Goal: Task Accomplishment & Management: Manage account settings

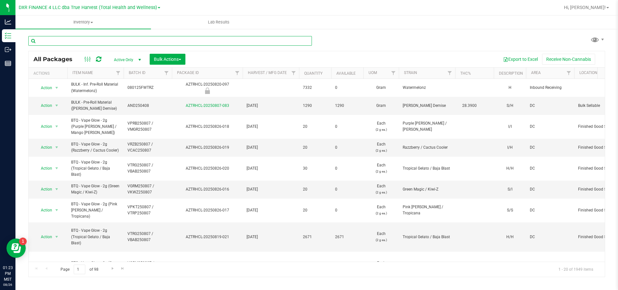
click at [120, 41] on input "text" at bounding box center [170, 41] width 284 height 10
click at [94, 43] on input "text" at bounding box center [170, 41] width 284 height 10
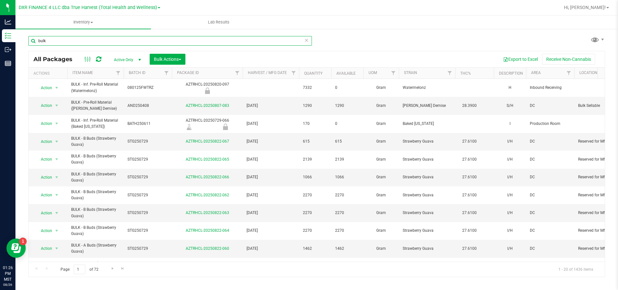
type input "bulk"
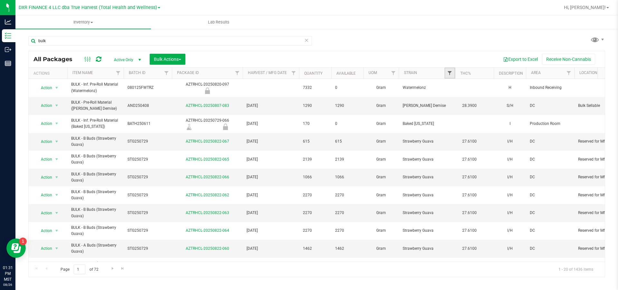
click at [450, 75] on span "Filter" at bounding box center [449, 73] width 5 height 5
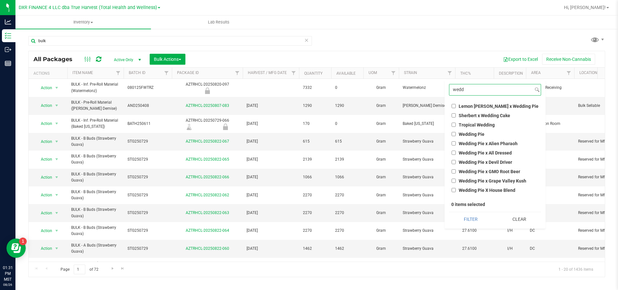
type input "wedd"
click at [455, 134] on input "Wedding Pie" at bounding box center [454, 134] width 4 height 4
checkbox input "true"
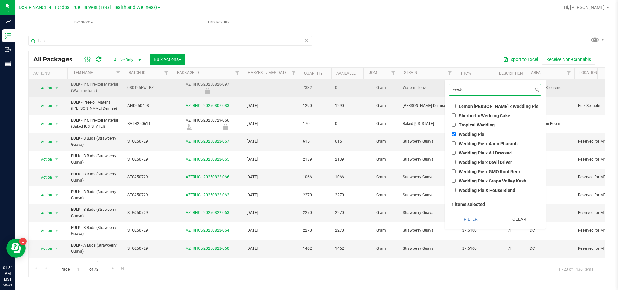
drag, startPoint x: 467, startPoint y: 90, endPoint x: 401, endPoint y: 95, distance: 66.3
click at [403, 95] on body "Analytics Inventory Outbound Reports 01:31 PM MST 08/26/2025 08/26 DXR FINANCE …" at bounding box center [309, 145] width 618 height 290
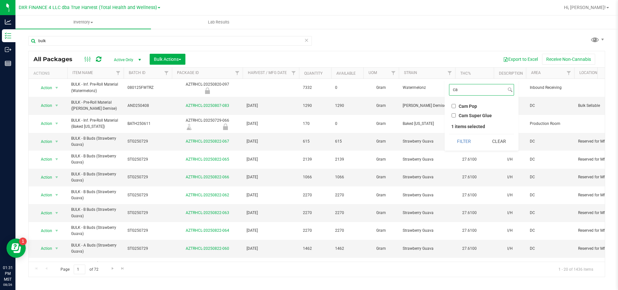
type input "c"
type input "eu"
click at [456, 108] on label "Euro Step" at bounding box center [465, 106] width 27 height 5
click at [456, 108] on input "Euro Step" at bounding box center [454, 106] width 4 height 4
checkbox input "true"
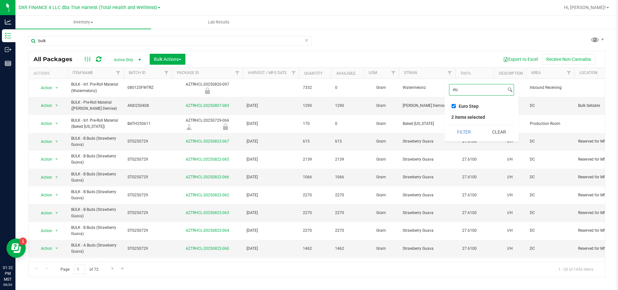
click at [470, 92] on input "eu" at bounding box center [478, 89] width 56 height 11
type input "e"
type input "cam"
click at [453, 105] on input "Cam Pop" at bounding box center [454, 106] width 4 height 4
checkbox input "true"
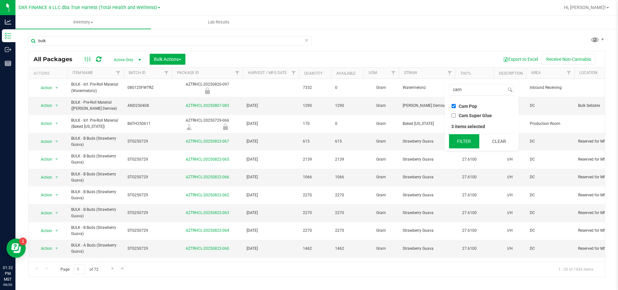
click at [461, 139] on button "Filter" at bounding box center [464, 141] width 30 height 14
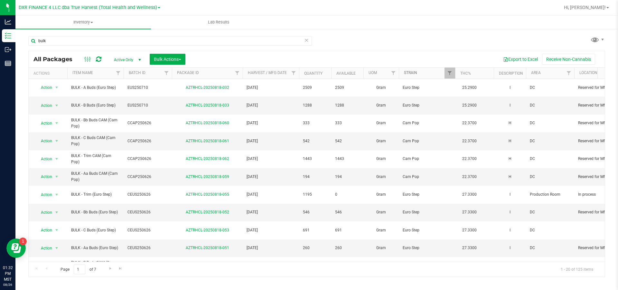
click at [417, 73] on link "Strain" at bounding box center [410, 73] width 13 height 5
click at [519, 61] on button "Export to Excel" at bounding box center [520, 59] width 43 height 11
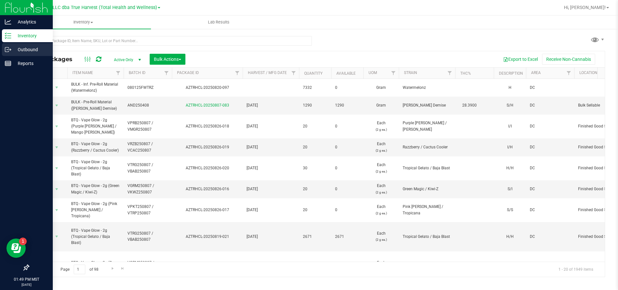
click at [28, 50] on p "Outbound" at bounding box center [30, 50] width 39 height 8
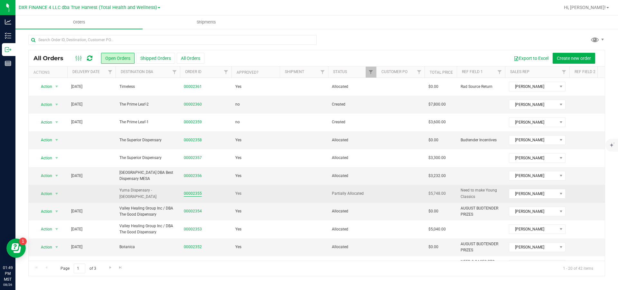
click at [199, 193] on link "00002355" at bounding box center [193, 194] width 18 height 6
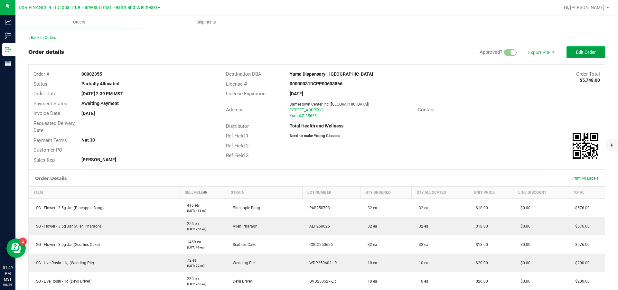
click at [572, 58] on button "Edit Order" at bounding box center [586, 52] width 39 height 12
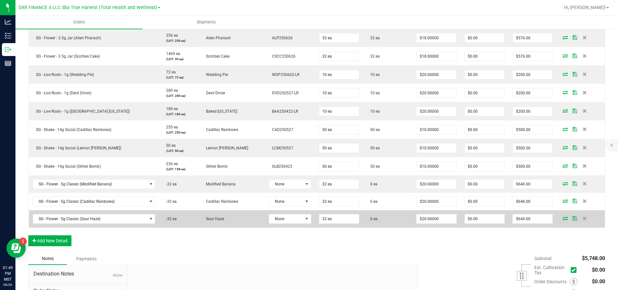
scroll to position [242, 0]
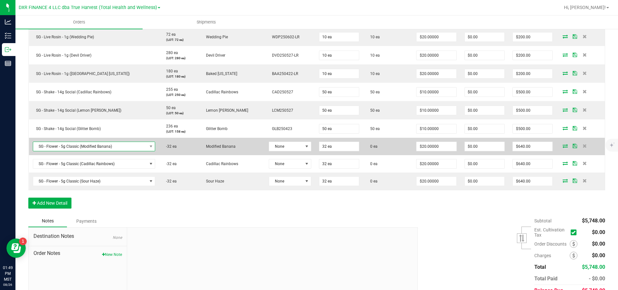
click at [134, 151] on span "SG - Flower - 5g Classic (Modified Banana)" at bounding box center [90, 146] width 114 height 9
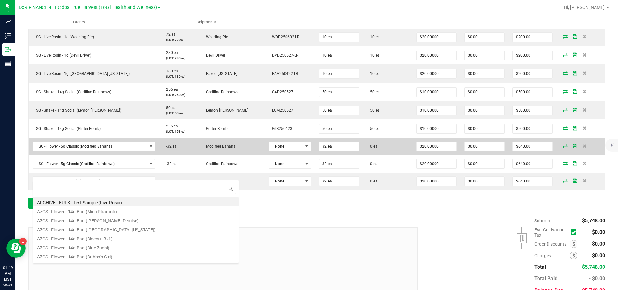
scroll to position [10, 122]
drag, startPoint x: 89, startPoint y: 175, endPoint x: 37, endPoint y: 172, distance: 51.9
click at [37, 151] on span "SG - Flower - 5g Classic (Modified Banana)" at bounding box center [90, 146] width 114 height 9
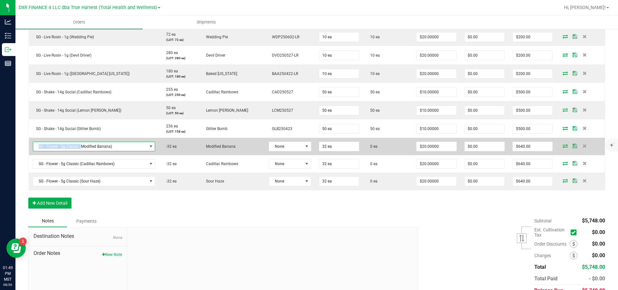
copy span "SG - Flower - 5g Classic ("
click at [127, 151] on span "SG - Flower - 5g Classic (Modified Banana)" at bounding box center [90, 146] width 114 height 9
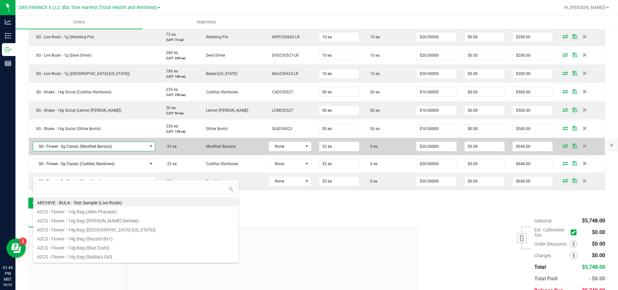
scroll to position [10, 124]
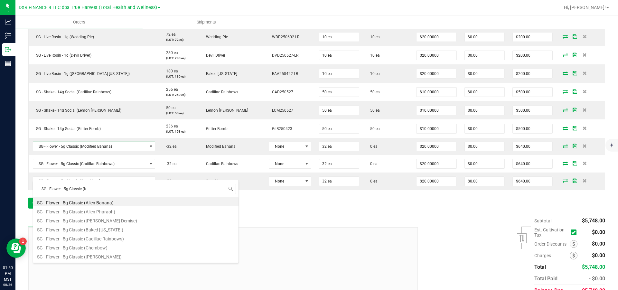
type input "SG - Flower - 5g Classic (ku"
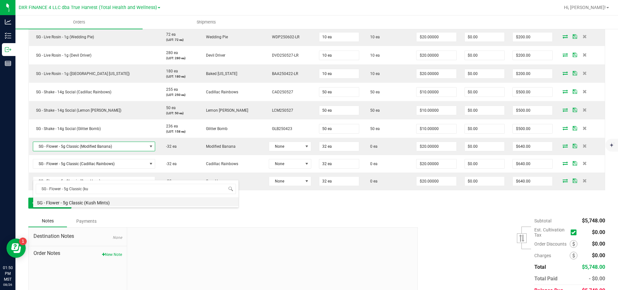
click at [105, 203] on li "SG - Flower - 5g Classic (Kush Mints)" at bounding box center [136, 201] width 206 height 9
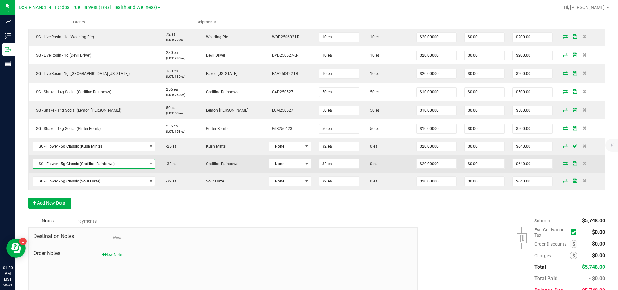
click at [114, 168] on span "SG - Flower - 5g Classic (Cadillac Rainbows)" at bounding box center [90, 163] width 114 height 9
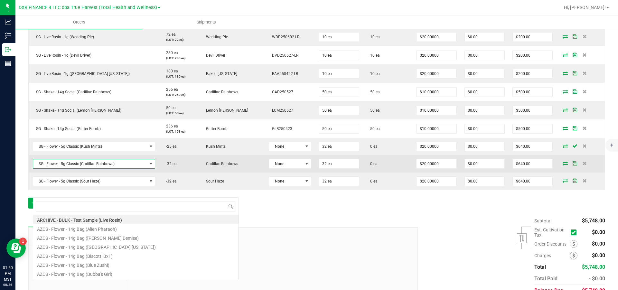
scroll to position [10, 122]
type input "SG - Flower - 5g Classic (wedd"
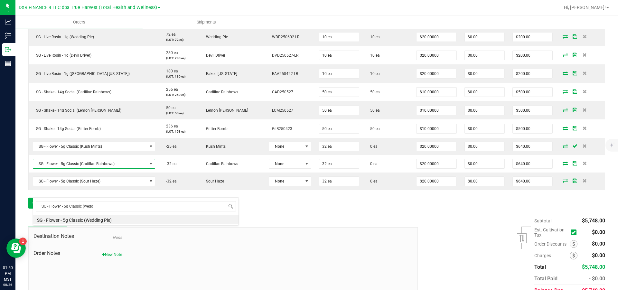
click at [104, 219] on li "SG - Flower - 5g Classic (Wedding Pie)" at bounding box center [136, 219] width 206 height 9
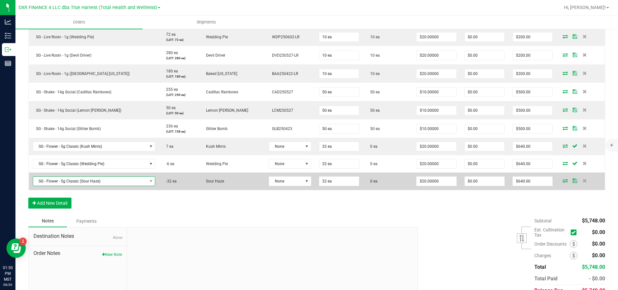
click at [88, 186] on span "SG - Flower - 5g Classic (Sour Haze)" at bounding box center [90, 181] width 114 height 9
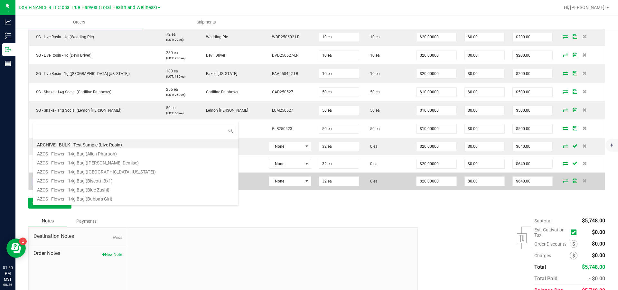
scroll to position [10, 112]
type input "SG - Flower - 5g Classic (gli"
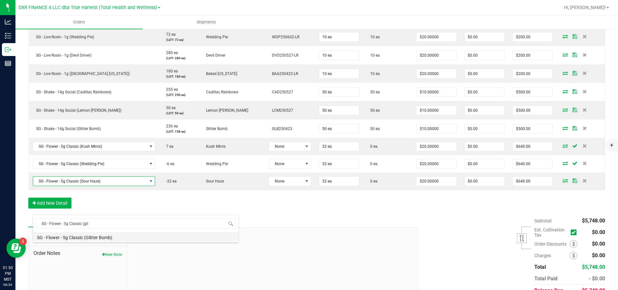
click at [132, 239] on li "SG - Flower - 5g Classic (Glitter Bomb)" at bounding box center [136, 236] width 206 height 9
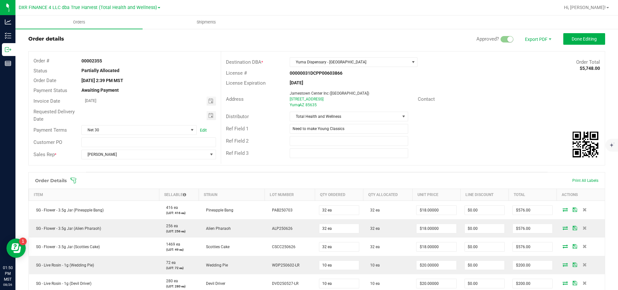
scroll to position [0, 0]
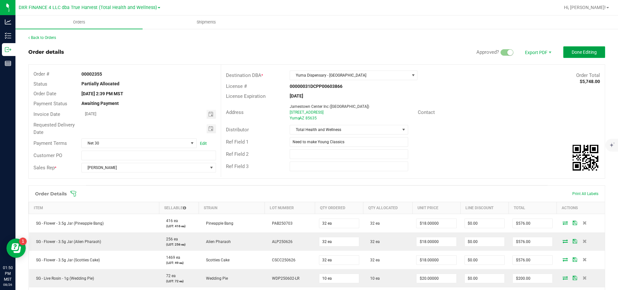
click at [578, 53] on span "Done Editing" at bounding box center [584, 52] width 25 height 5
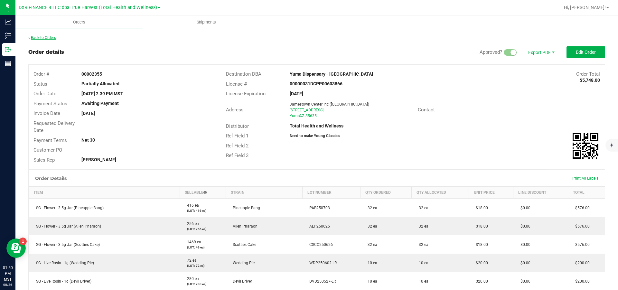
click at [46, 36] on link "Back to Orders" at bounding box center [42, 37] width 28 height 5
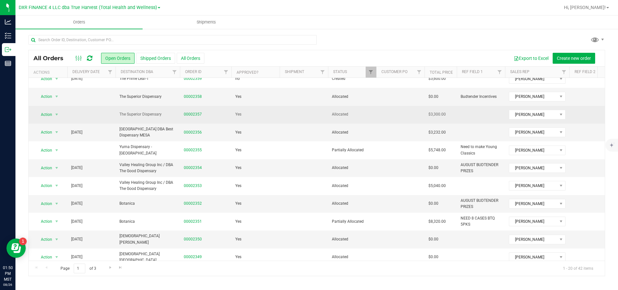
scroll to position [48, 0]
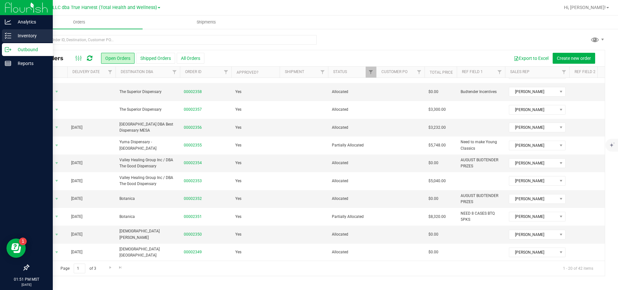
click at [21, 34] on p "Inventory" at bounding box center [30, 36] width 39 height 8
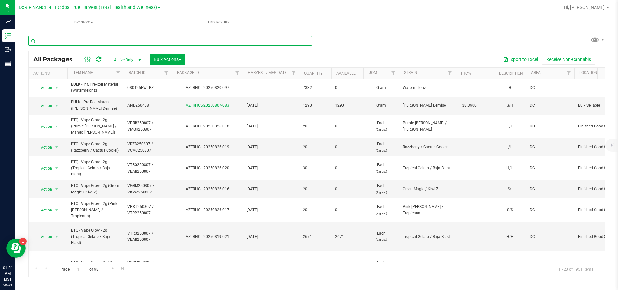
click at [117, 39] on input "text" at bounding box center [170, 41] width 284 height 10
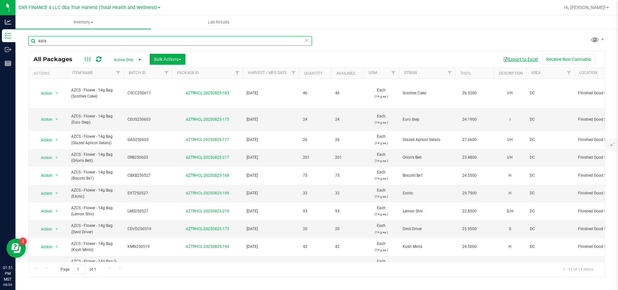
type input "azcs"
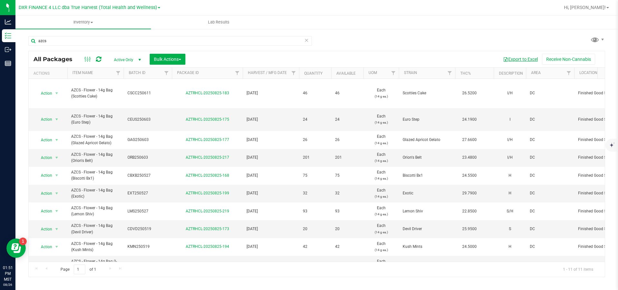
click at [533, 59] on button "Export to Excel" at bounding box center [520, 59] width 43 height 11
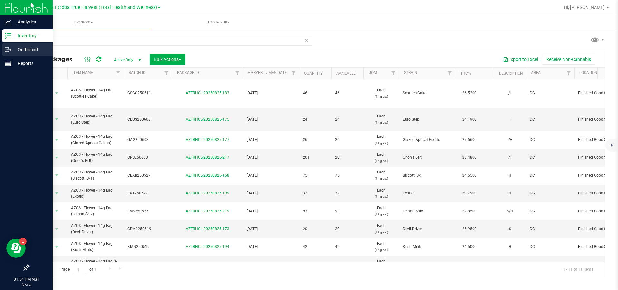
drag, startPoint x: 11, startPoint y: 50, endPoint x: 48, endPoint y: 51, distance: 37.4
click at [11, 50] on icon at bounding box center [10, 50] width 1 height 1
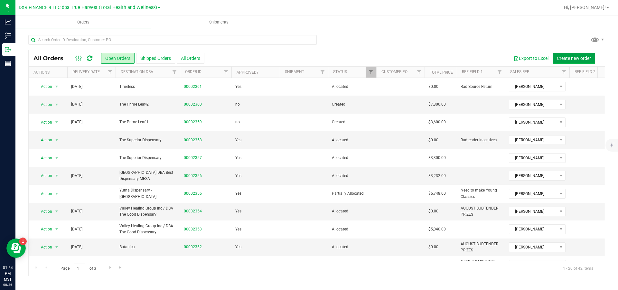
click at [578, 60] on span "Create new order" at bounding box center [574, 58] width 34 height 5
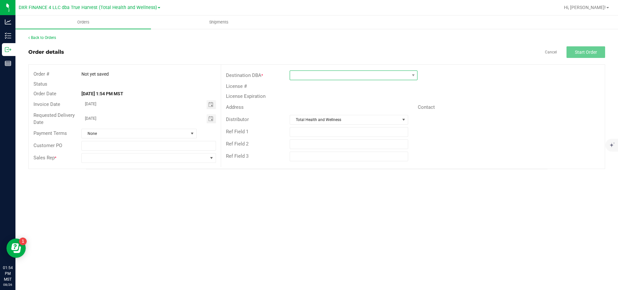
click at [313, 77] on span at bounding box center [349, 75] width 119 height 9
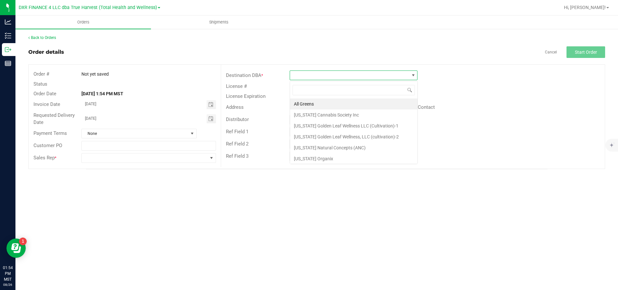
scroll to position [10, 128]
type input "a"
click at [319, 115] on li "Arizona Cannabis Society Inc" at bounding box center [354, 115] width 128 height 11
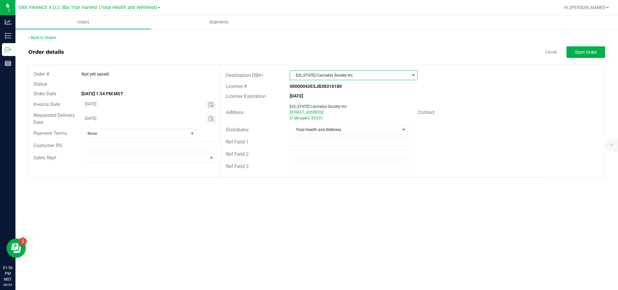
click at [130, 121] on input "08/27/2025" at bounding box center [144, 118] width 125 height 8
click at [213, 121] on span "Toggle calendar" at bounding box center [210, 118] width 5 height 5
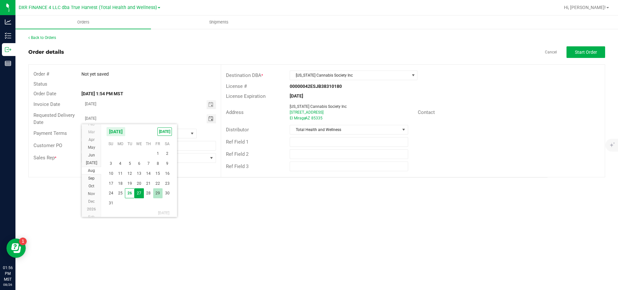
click at [162, 197] on span "29" at bounding box center [157, 193] width 9 height 10
type input "08/29/2025"
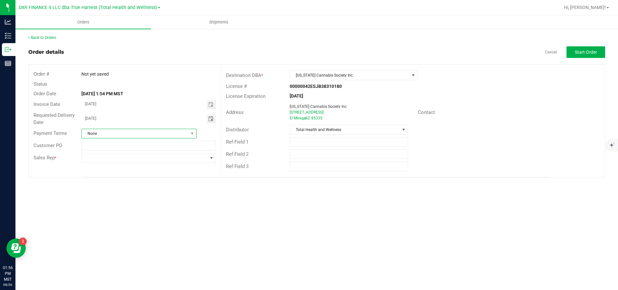
click at [188, 135] on span "None" at bounding box center [135, 133] width 107 height 9
click at [119, 175] on li "ACH" at bounding box center [139, 173] width 115 height 11
click at [181, 161] on span at bounding box center [145, 158] width 126 height 9
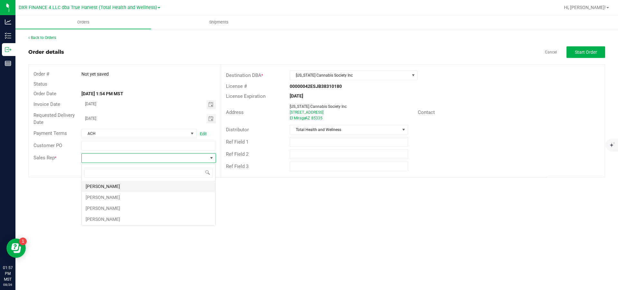
scroll to position [10, 134]
drag, startPoint x: 141, startPoint y: 189, endPoint x: 163, endPoint y: 184, distance: 22.0
click at [142, 189] on li "Michael Baska" at bounding box center [149, 186] width 134 height 11
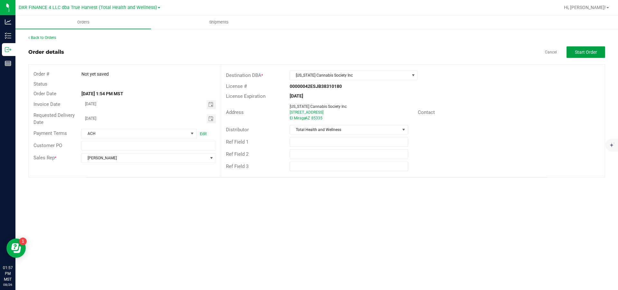
click at [595, 52] on span "Start Order" at bounding box center [586, 52] width 22 height 5
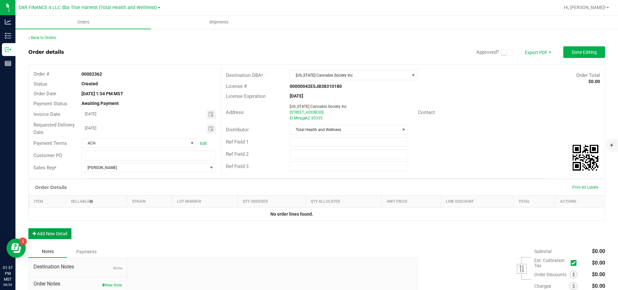
click at [51, 236] on button "Add New Detail" at bounding box center [49, 233] width 43 height 11
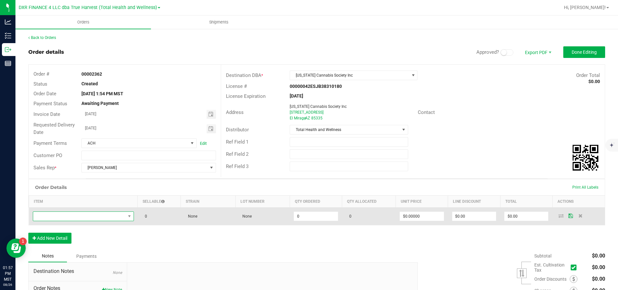
click at [62, 220] on span "NO DATA FOUND" at bounding box center [79, 216] width 92 height 9
click at [89, 220] on span "NO DATA FOUND" at bounding box center [79, 216] width 92 height 9
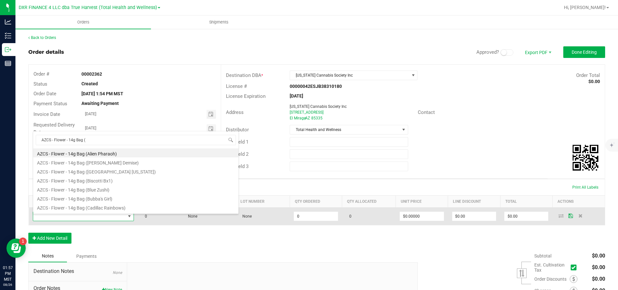
type input "AZCS - Flower - 14g Bag (b"
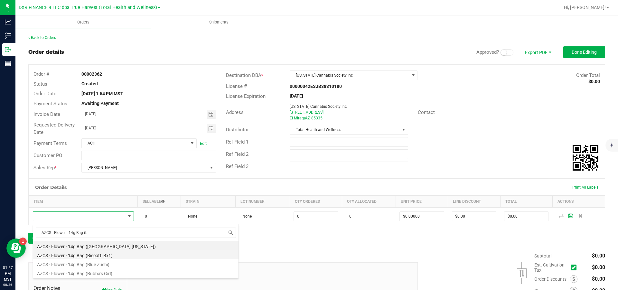
click at [115, 254] on li "AZCS - Flower - 14g Bag (Biscotti Bx1)" at bounding box center [136, 254] width 206 height 9
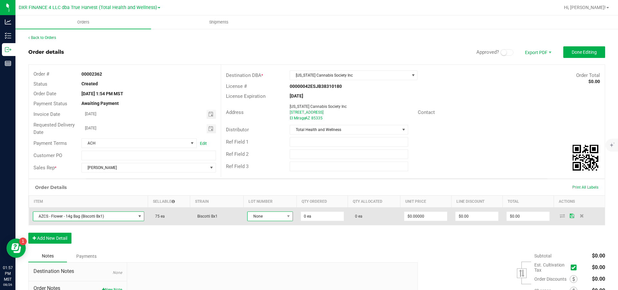
click at [270, 218] on span "None" at bounding box center [266, 216] width 37 height 9
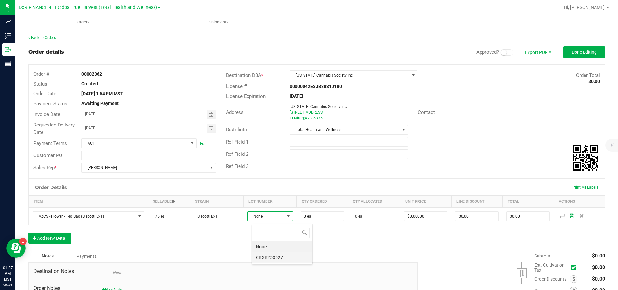
click at [281, 258] on li "CBXB250527" at bounding box center [282, 257] width 60 height 11
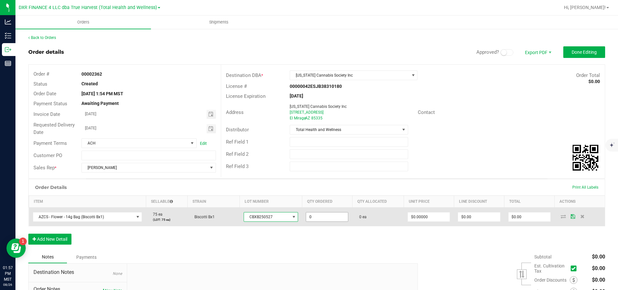
click at [331, 222] on input "0" at bounding box center [327, 217] width 42 height 9
type input "75 ea"
type input "0"
click at [440, 222] on input "0" at bounding box center [429, 217] width 42 height 9
type input "$18.00000"
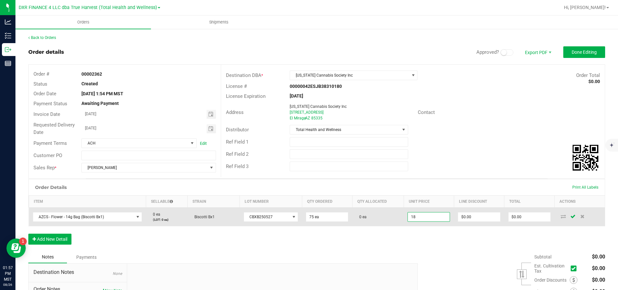
type input "0"
type input "$1,350.00"
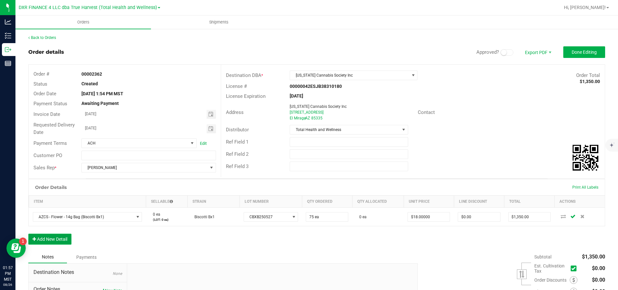
click at [42, 245] on button "Add New Detail" at bounding box center [49, 239] width 43 height 11
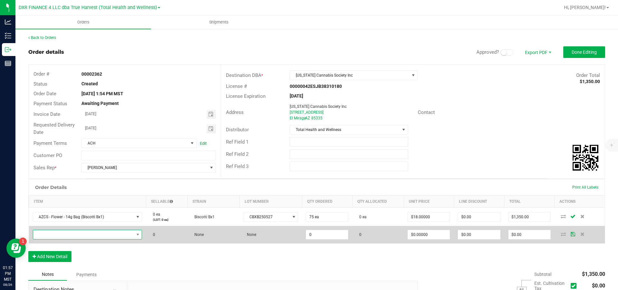
click at [47, 239] on span "NO DATA FOUND" at bounding box center [83, 234] width 101 height 9
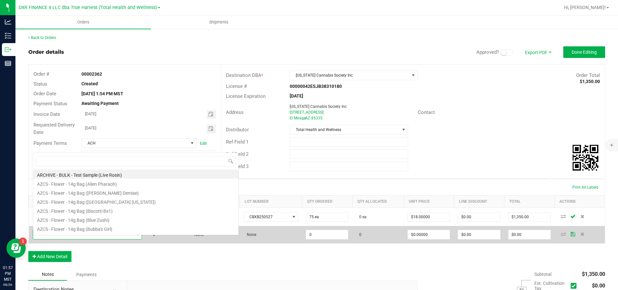
scroll to position [10, 113]
type input "AZCS - Flower - 14g Bag (c"
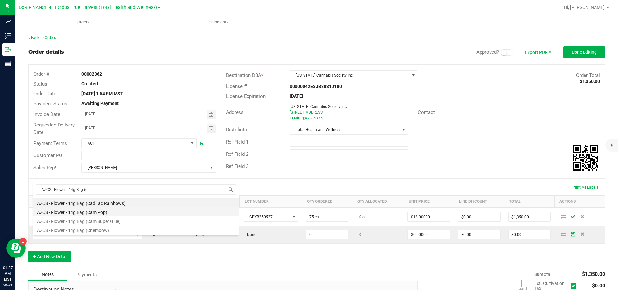
click at [108, 214] on li "AZCS - Flower - 14g Bag (Cam Pop)" at bounding box center [136, 211] width 206 height 9
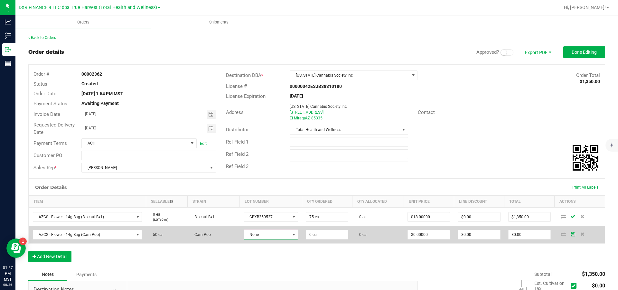
click at [288, 239] on span "None" at bounding box center [267, 234] width 46 height 9
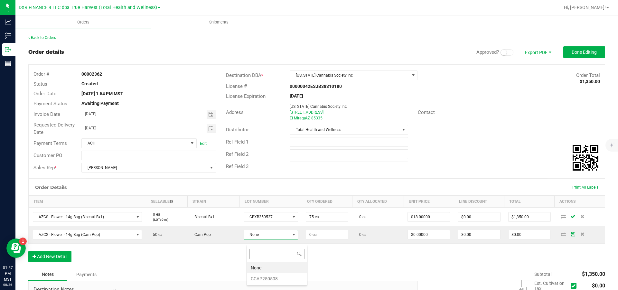
scroll to position [10, 54]
click at [281, 280] on li "CCAP250508" at bounding box center [277, 278] width 60 height 11
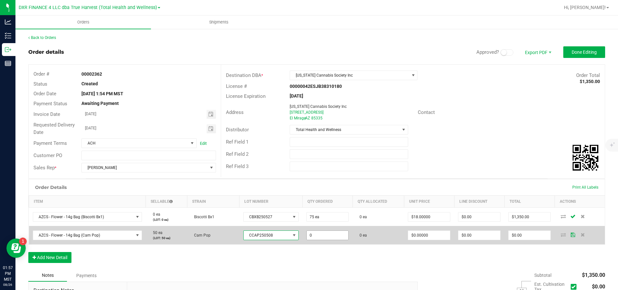
click at [325, 240] on input "0" at bounding box center [328, 235] width 42 height 9
type input "50 ea"
type input "0"
click at [430, 240] on input "0" at bounding box center [429, 235] width 42 height 9
type input "$18.00000"
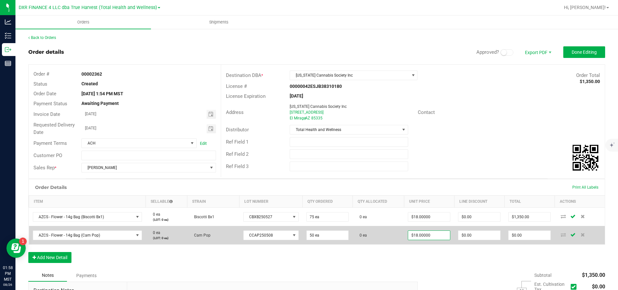
type input "0"
type input "$900.00"
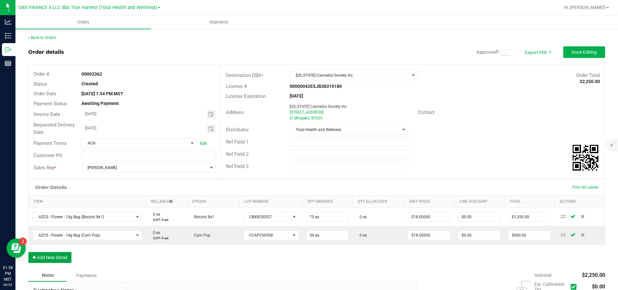
click at [52, 263] on button "Add New Detail" at bounding box center [49, 257] width 43 height 11
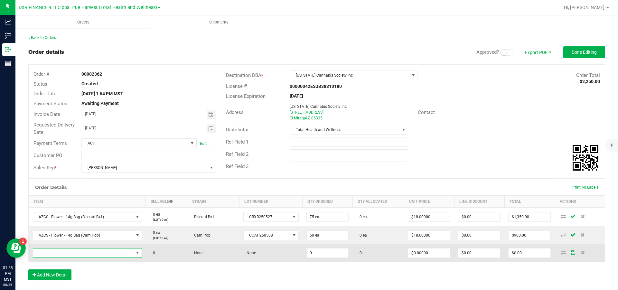
click at [54, 258] on span "NO DATA FOUND" at bounding box center [83, 253] width 101 height 9
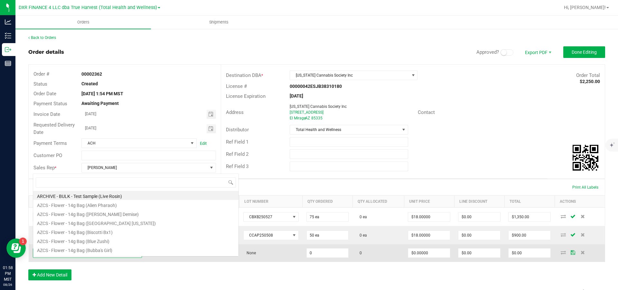
scroll to position [10, 112]
type input "AZCS - Flower - 14g Bag (dev"
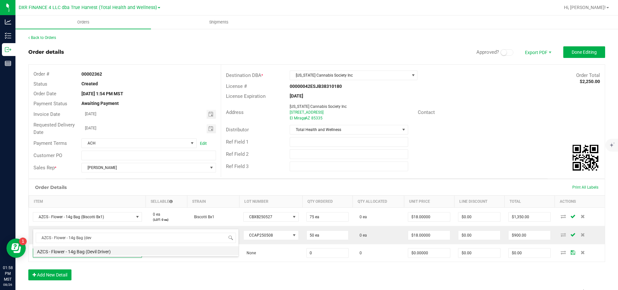
click at [102, 253] on li "AZCS - Flower - 14g Bag (Devil Driver)" at bounding box center [136, 250] width 206 height 9
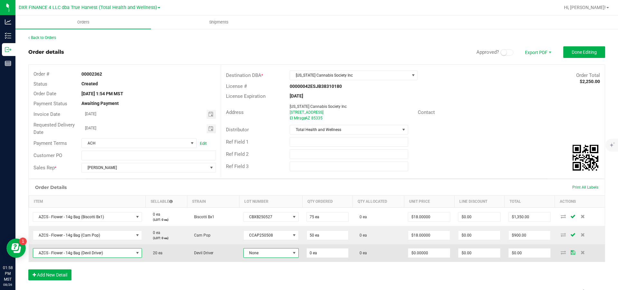
click at [277, 258] on span "None" at bounding box center [267, 253] width 47 height 9
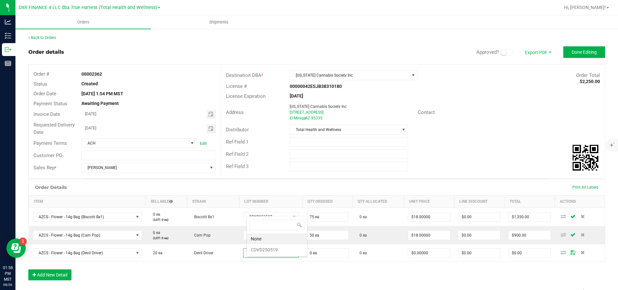
scroll to position [10, 54]
click at [271, 250] on li "CDVD250519" at bounding box center [277, 249] width 60 height 11
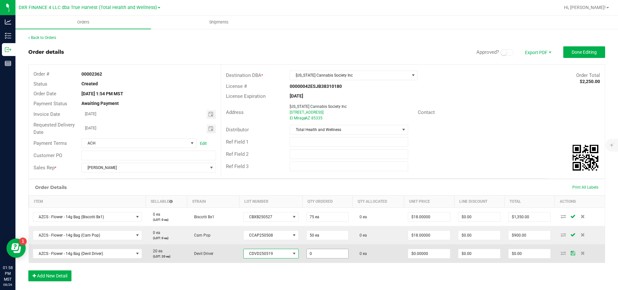
click at [342, 258] on input "0" at bounding box center [328, 253] width 42 height 9
type input "20 ea"
type input "0"
click at [436, 258] on input "0" at bounding box center [429, 253] width 42 height 9
type input "$18.00000"
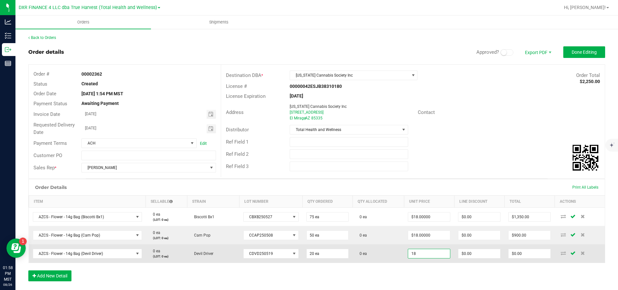
type input "0"
type input "$360.00"
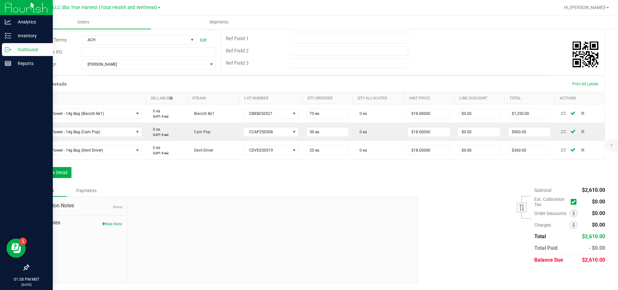
scroll to position [114, 0]
click at [53, 172] on button "Add New Detail" at bounding box center [49, 172] width 43 height 11
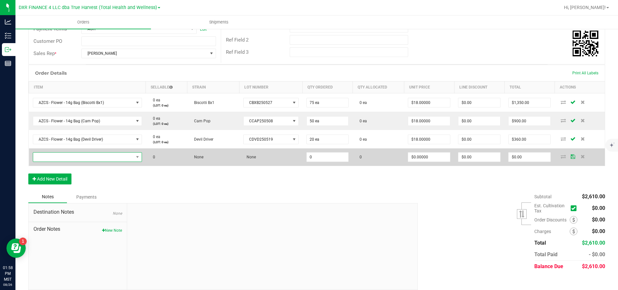
click at [71, 162] on span "NO DATA FOUND" at bounding box center [83, 157] width 101 height 9
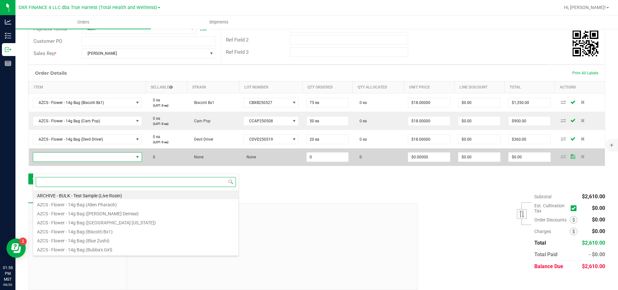
scroll to position [10, 112]
paste input "AZCS - Flower - 14g Bag ("
type input "AZCS - Flower - 14g Bag (eu"
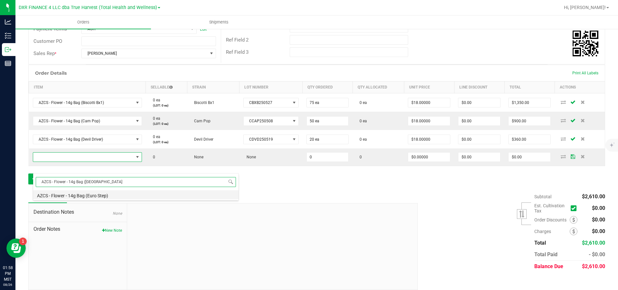
click at [86, 195] on li "AZCS - Flower - 14g Bag (Euro Step)" at bounding box center [136, 194] width 206 height 9
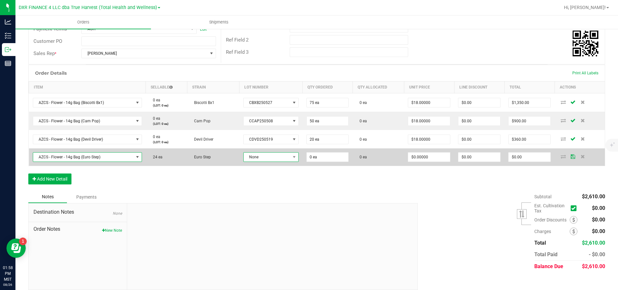
click at [284, 162] on span "None" at bounding box center [267, 157] width 47 height 9
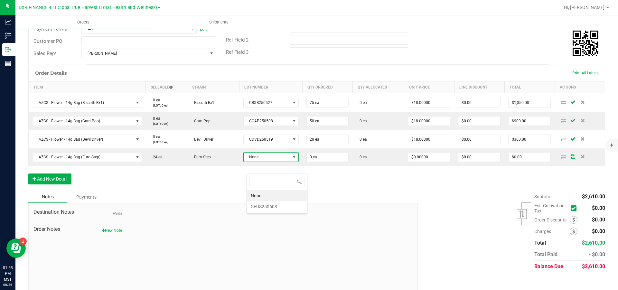
scroll to position [10, 54]
drag, startPoint x: 261, startPoint y: 207, endPoint x: 273, endPoint y: 200, distance: 13.3
click at [262, 207] on li "CEUS250603" at bounding box center [277, 206] width 60 height 11
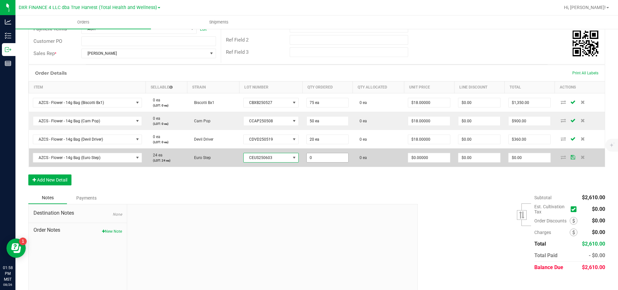
click at [326, 162] on input "0" at bounding box center [328, 157] width 42 height 9
type input "24 ea"
type input "0"
click at [426, 162] on input "0" at bounding box center [429, 157] width 42 height 9
type input "$18.00000"
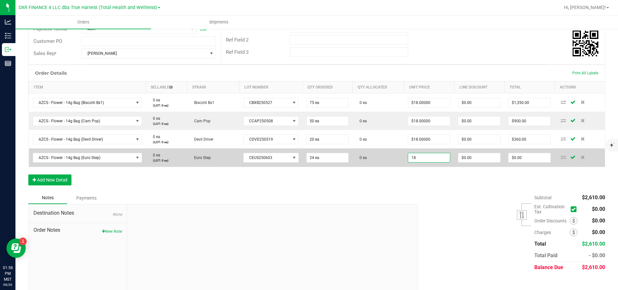
type input "0"
type input "$432.00"
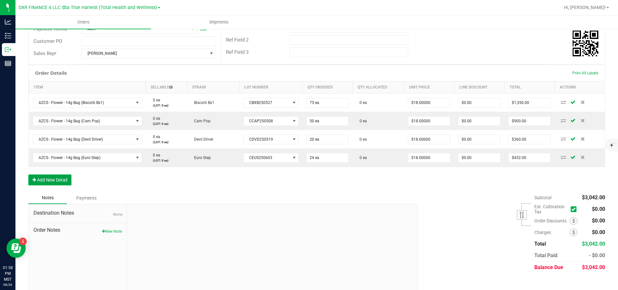
click at [48, 186] on button "Add New Detail" at bounding box center [49, 180] width 43 height 11
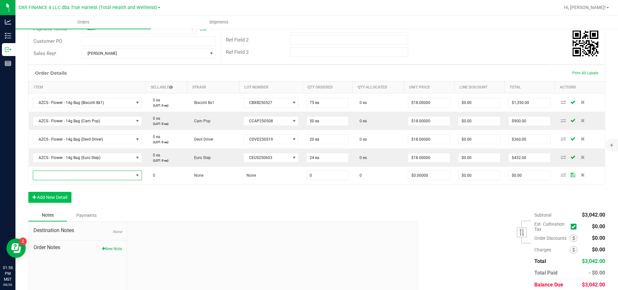
click at [53, 180] on span "NO DATA FOUND" at bounding box center [83, 175] width 101 height 9
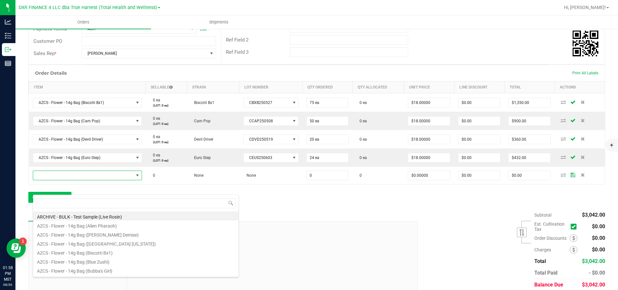
scroll to position [10, 112]
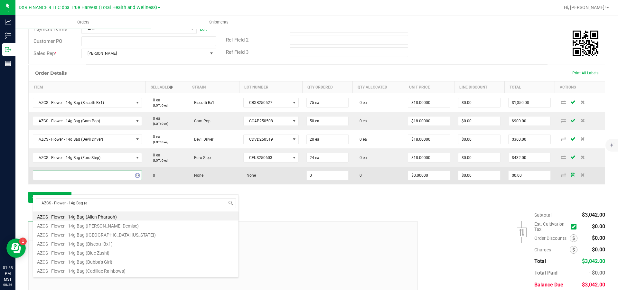
type input "AZCS - Flower - 14g Bag (ex"
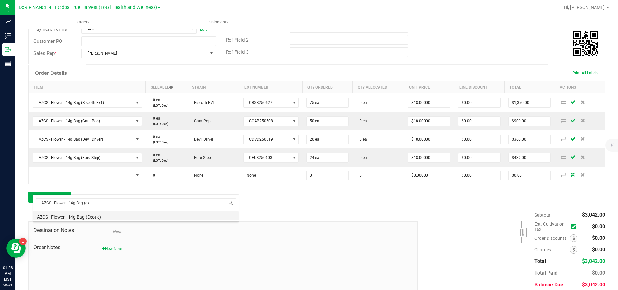
click at [94, 217] on li "AZCS - Flower - 14g Bag (Exotic)" at bounding box center [136, 216] width 206 height 9
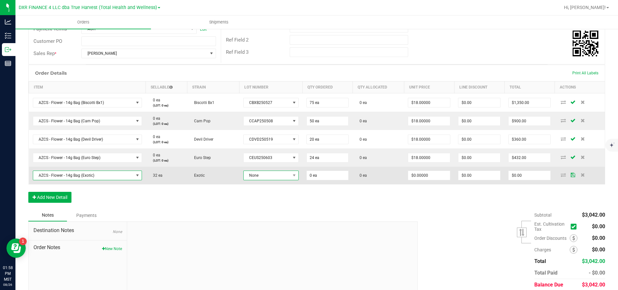
click at [265, 180] on span "None" at bounding box center [267, 175] width 47 height 9
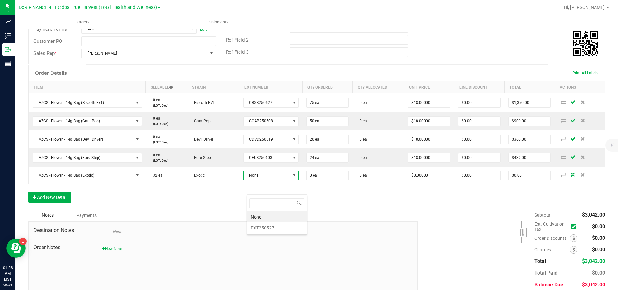
scroll to position [10, 54]
click at [270, 230] on li "EXT250527" at bounding box center [277, 228] width 60 height 11
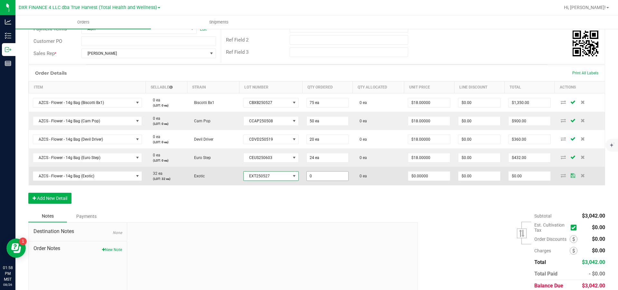
click at [328, 181] on input "0" at bounding box center [328, 176] width 42 height 9
type input "32 ea"
type input "0"
click at [435, 181] on input "0" at bounding box center [429, 176] width 42 height 9
click at [430, 181] on input "0" at bounding box center [429, 176] width 42 height 9
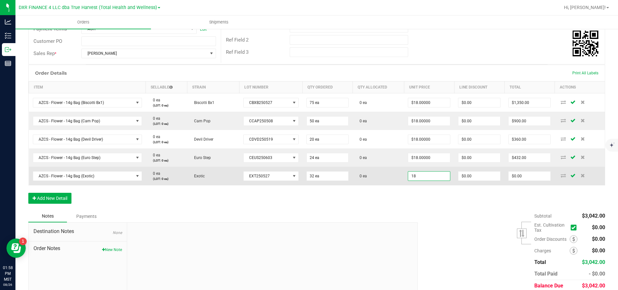
type input "$18.00000"
type input "0"
type input "$576.00"
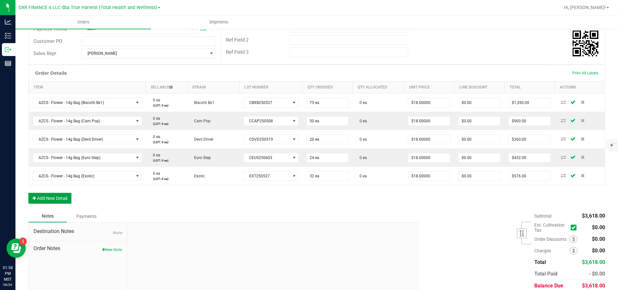
click at [55, 204] on button "Add New Detail" at bounding box center [49, 198] width 43 height 11
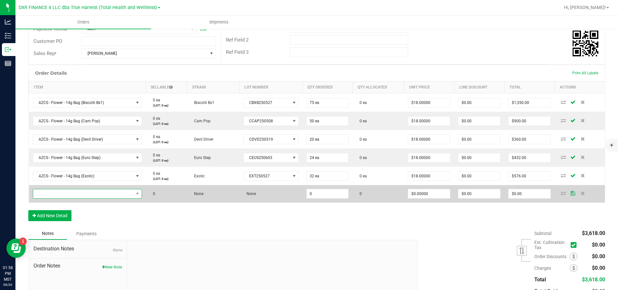
click at [69, 198] on span "NO DATA FOUND" at bounding box center [83, 193] width 101 height 9
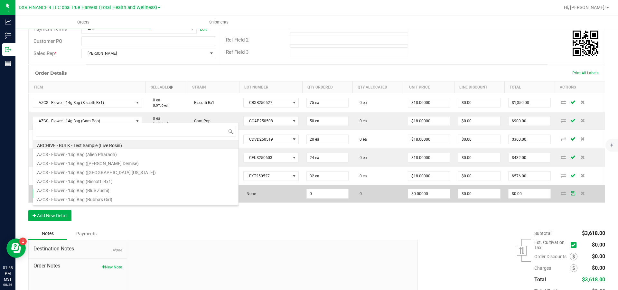
scroll to position [10, 112]
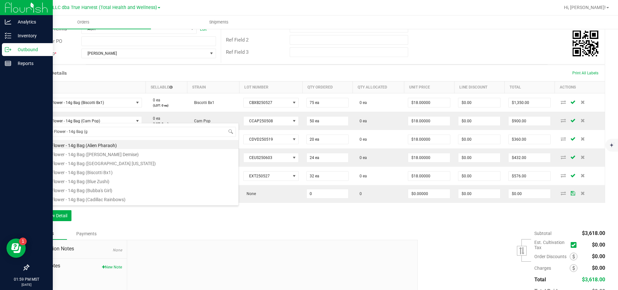
type input "AZCS - Flower - 14g Bag (gl"
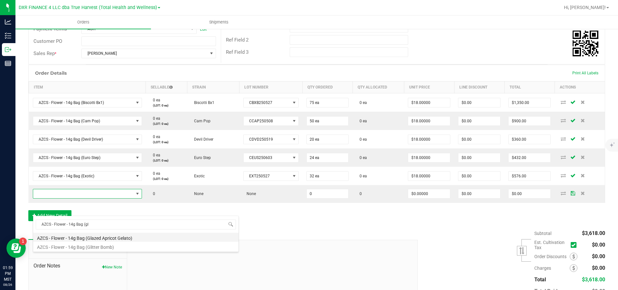
click at [97, 237] on li "AZCS - Flower - 14g Bag (Glazed Apricot Gelato)" at bounding box center [136, 237] width 206 height 9
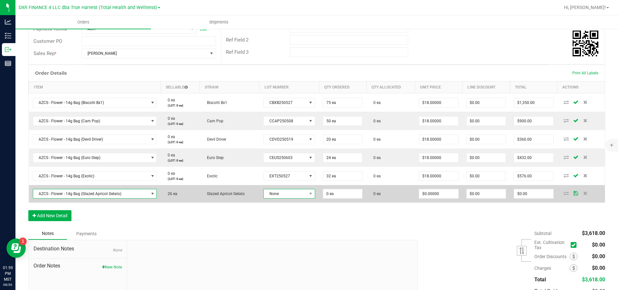
click at [287, 198] on span "None" at bounding box center [285, 193] width 43 height 9
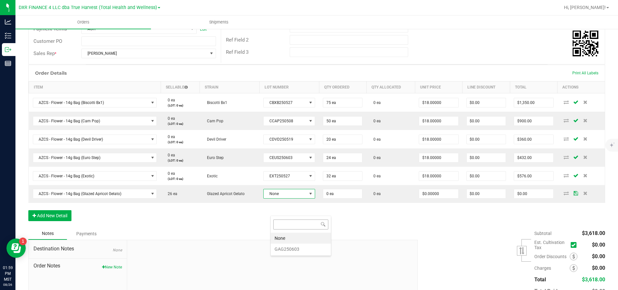
scroll to position [10, 50]
click at [287, 252] on li "GAG250603" at bounding box center [301, 249] width 60 height 11
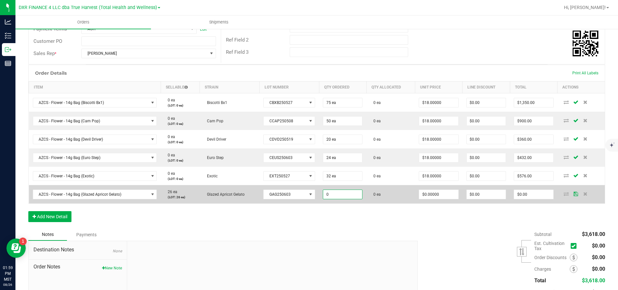
click at [350, 199] on input "0" at bounding box center [342, 194] width 39 height 9
type input "26 ea"
type input "0"
click at [447, 199] on input "0" at bounding box center [438, 194] width 39 height 9
type input "$18.00000"
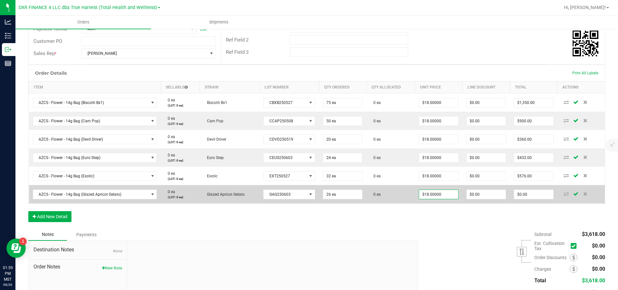
type input "0"
type input "$468.00"
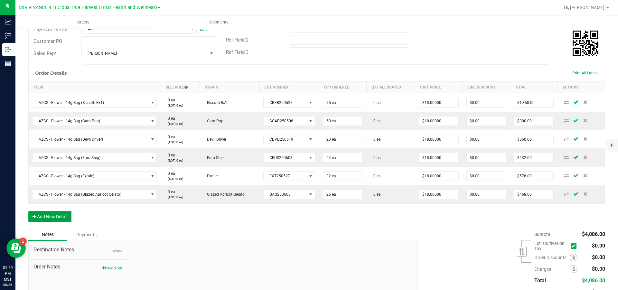
click at [49, 222] on button "Add New Detail" at bounding box center [49, 216] width 43 height 11
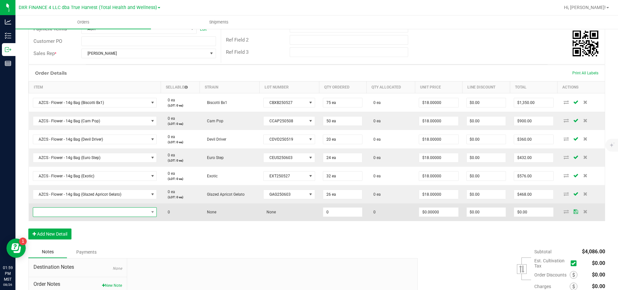
click at [62, 217] on span "NO DATA FOUND" at bounding box center [91, 212] width 116 height 9
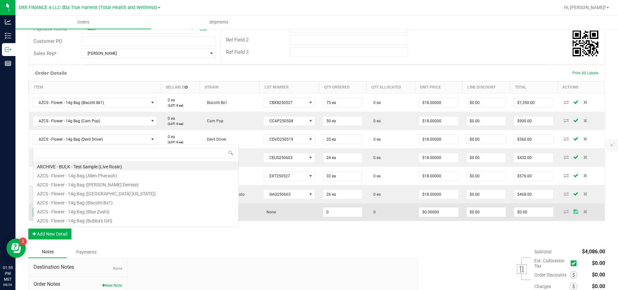
scroll to position [10, 126]
type input "AZCS - Flower - 14g Bag (i"
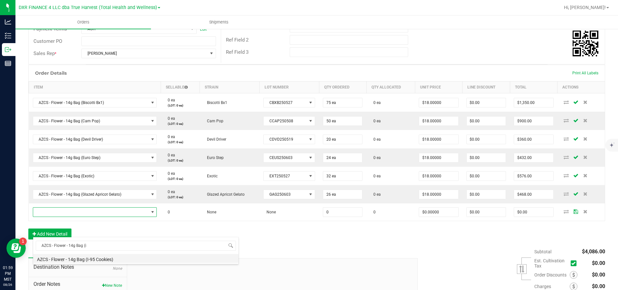
click at [98, 260] on li "AZCS - Flower - 14g Bag (I-95 Cookies)" at bounding box center [136, 258] width 206 height 9
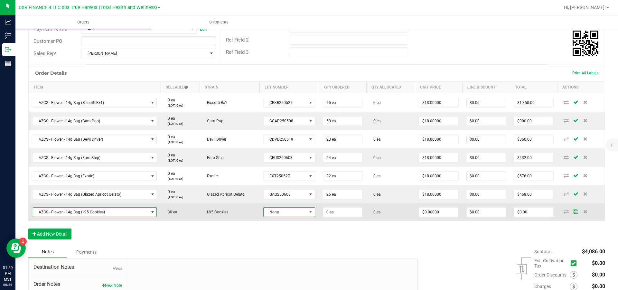
click at [292, 217] on span "None" at bounding box center [285, 212] width 43 height 9
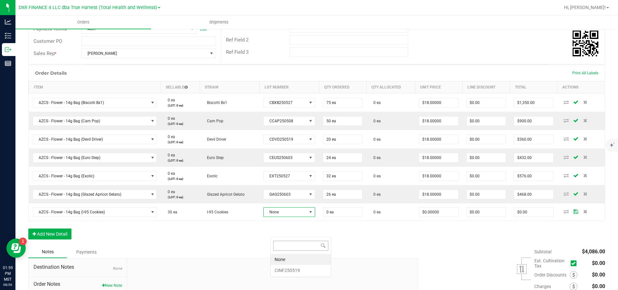
scroll to position [10, 50]
click at [297, 270] on li "CINF250519" at bounding box center [301, 270] width 60 height 11
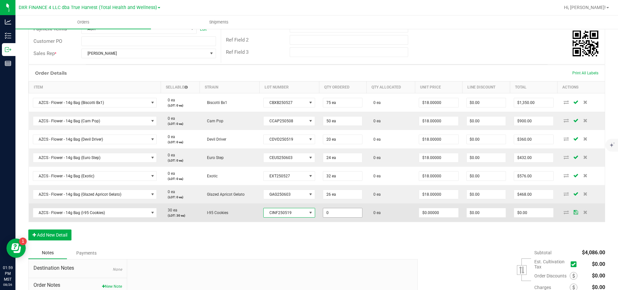
click at [348, 217] on input "0" at bounding box center [342, 212] width 39 height 9
type input "30 ea"
type input "0"
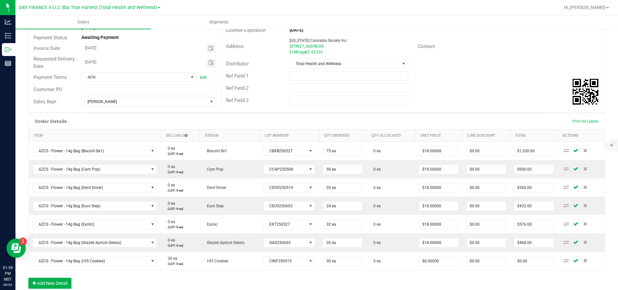
scroll to position [199, 0]
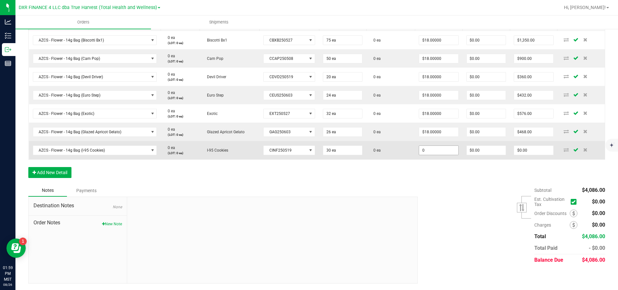
click at [447, 148] on input "0" at bounding box center [438, 150] width 39 height 9
type input "$18.00000"
type input "0"
type input "$540.00"
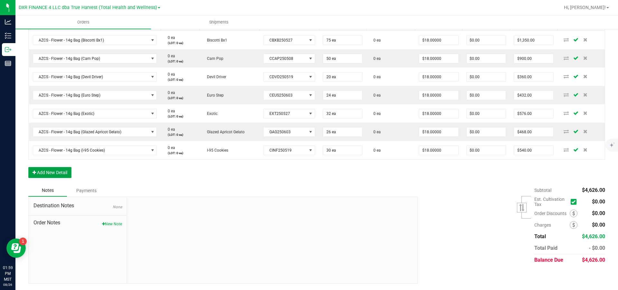
click at [39, 170] on button "Add New Detail" at bounding box center [49, 172] width 43 height 11
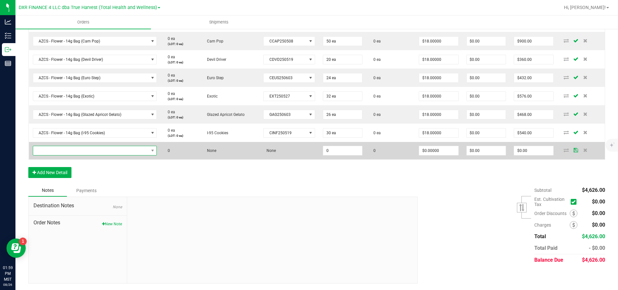
click at [61, 155] on span "NO DATA FOUND" at bounding box center [91, 150] width 116 height 9
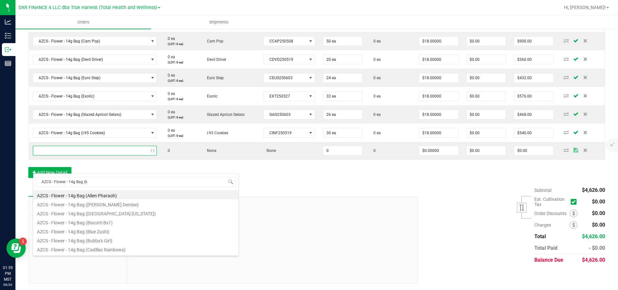
type input "AZCS - Flower - 14g Bag (ku"
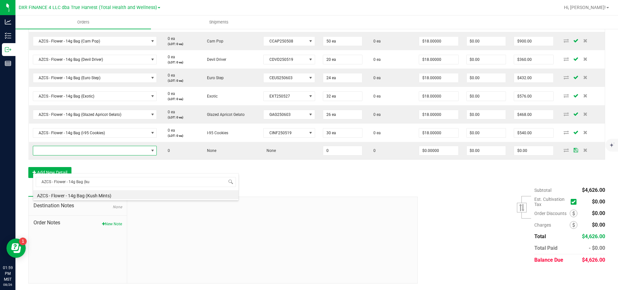
click at [83, 195] on li "AZCS - Flower - 14g Bag (Kush Mints)" at bounding box center [136, 194] width 206 height 9
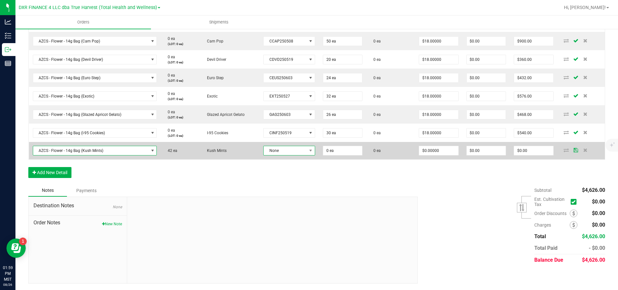
click at [288, 155] on span "None" at bounding box center [285, 150] width 43 height 9
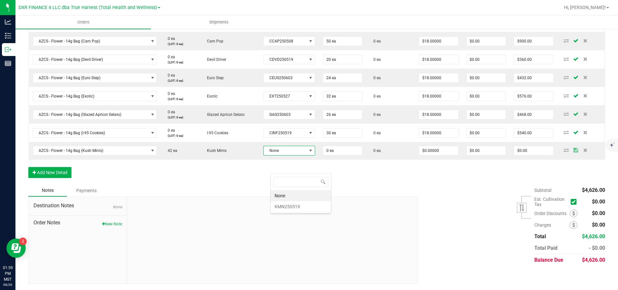
scroll to position [10, 50]
click at [296, 208] on li "KMN250519" at bounding box center [301, 206] width 60 height 11
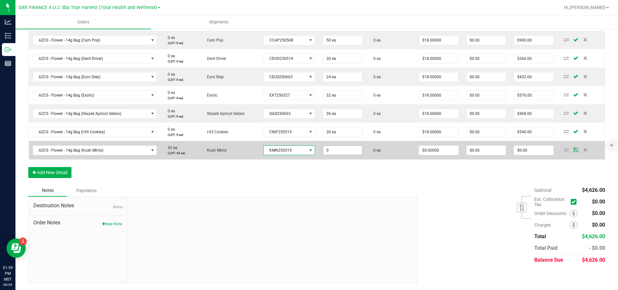
click at [353, 155] on input "0" at bounding box center [342, 150] width 39 height 9
type input "42 ea"
type input "0"
click at [453, 155] on input "0" at bounding box center [438, 150] width 39 height 9
type input "$18.00000"
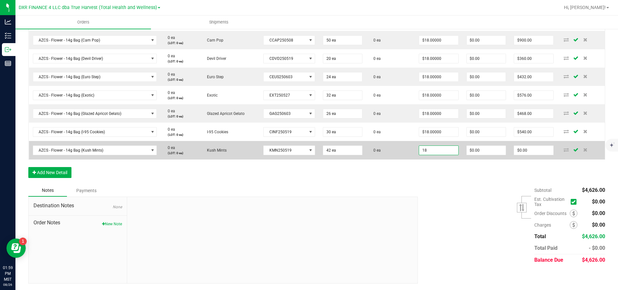
type input "0"
type input "$756.00"
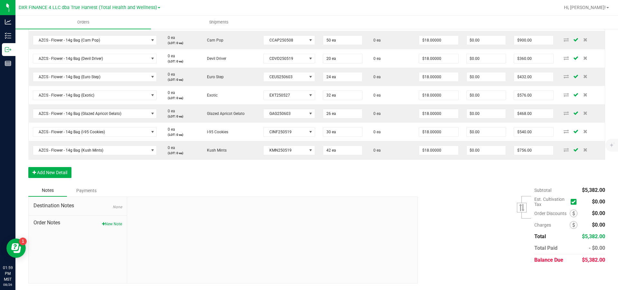
scroll to position [221, 0]
click at [58, 175] on button "Add New Detail" at bounding box center [49, 172] width 43 height 11
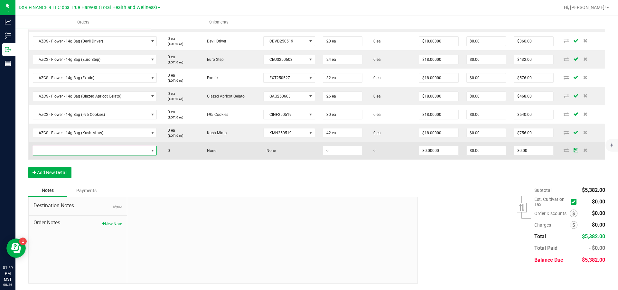
click at [71, 155] on span "NO DATA FOUND" at bounding box center [91, 150] width 116 height 9
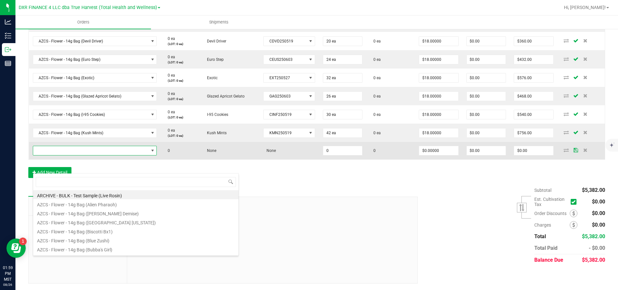
scroll to position [10, 126]
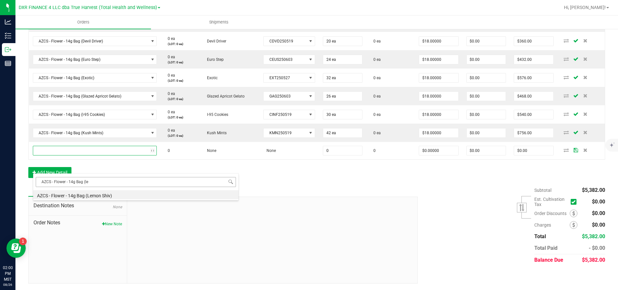
type input "AZCS - Flower - 14g Bag (lem"
click at [125, 196] on li "AZCS - Flower - 14g Bag (Lemon Shiv)" at bounding box center [136, 194] width 206 height 9
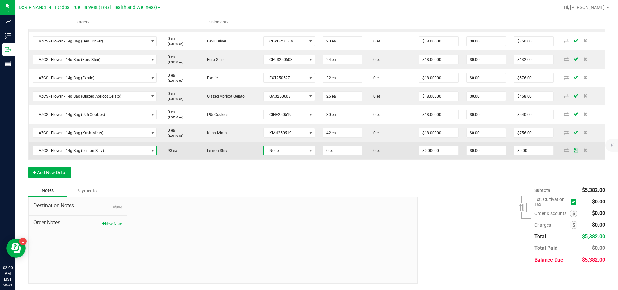
click at [293, 155] on span "None" at bounding box center [285, 150] width 43 height 9
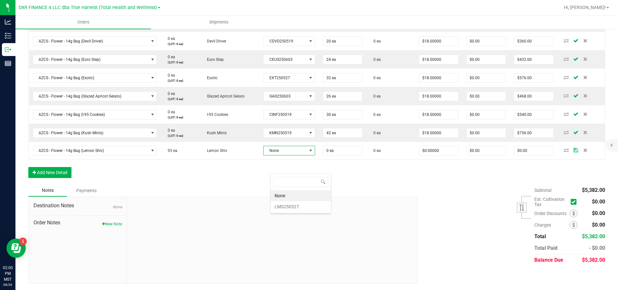
scroll to position [10, 50]
click at [298, 206] on li "LMS250527" at bounding box center [301, 206] width 60 height 11
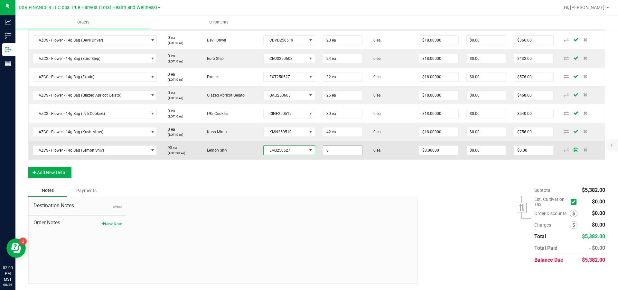
click at [357, 155] on input "0" at bounding box center [342, 150] width 39 height 9
type input "93 ea"
type input "0"
click at [433, 155] on input "0" at bounding box center [438, 150] width 39 height 9
type input "$18.00000"
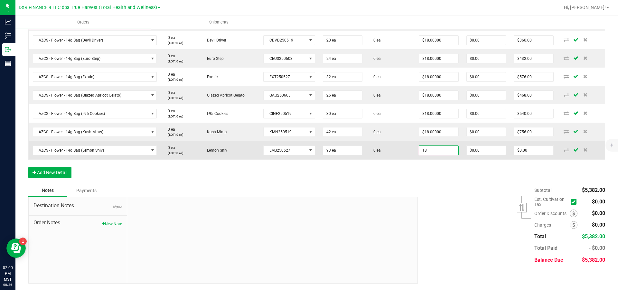
type input "0"
type input "$1,674.00"
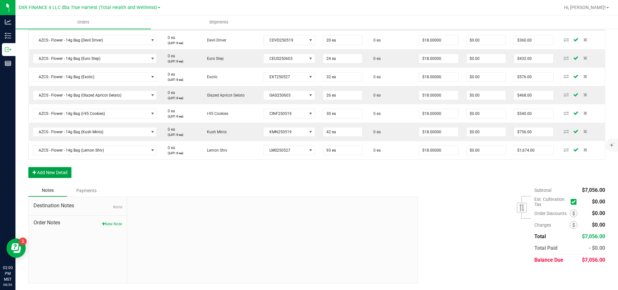
click at [59, 178] on button "Add New Detail" at bounding box center [49, 172] width 43 height 11
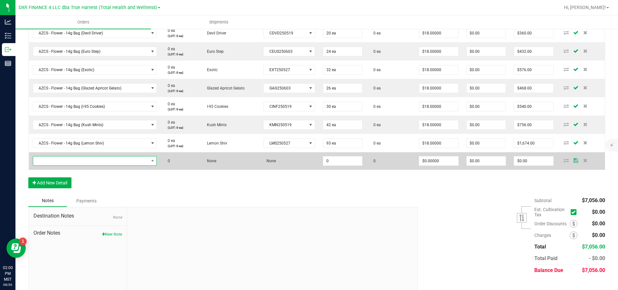
click at [66, 166] on span "NO DATA FOUND" at bounding box center [91, 161] width 116 height 9
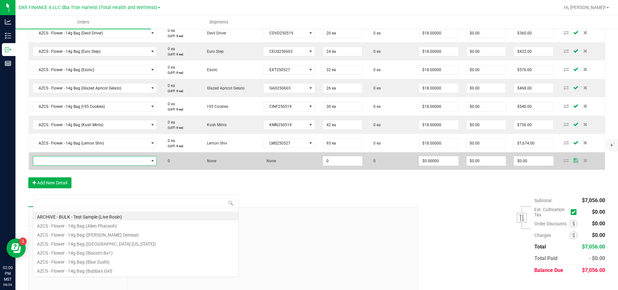
scroll to position [10, 126]
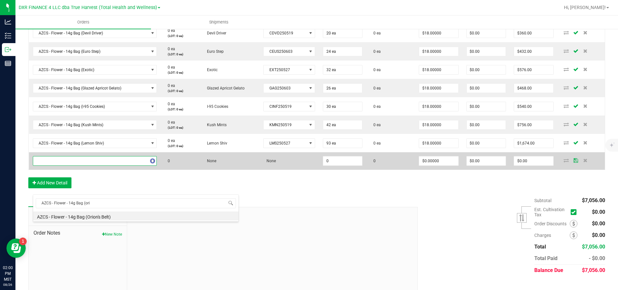
type input "AZCS - Flower - 14g Bag (orio"
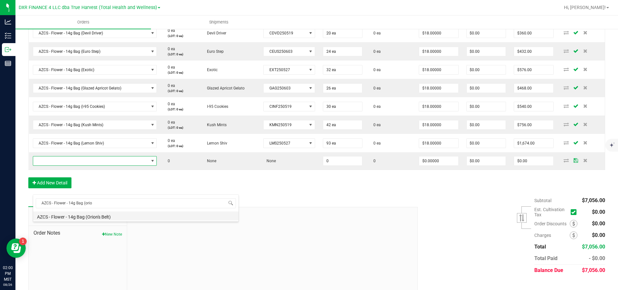
click at [100, 219] on li "AZCS - Flower - 14g Bag (Orion's Belt)" at bounding box center [136, 216] width 206 height 9
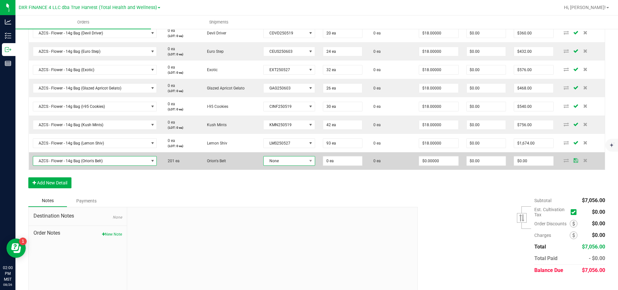
click at [290, 166] on span "None" at bounding box center [285, 161] width 43 height 9
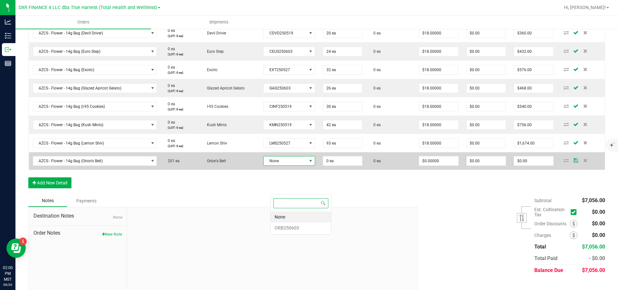
scroll to position [10, 50]
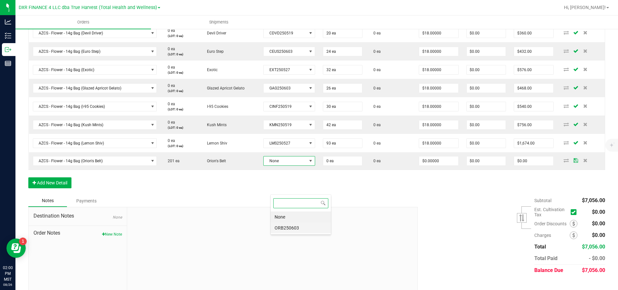
click at [300, 229] on li "ORB250603" at bounding box center [301, 228] width 60 height 11
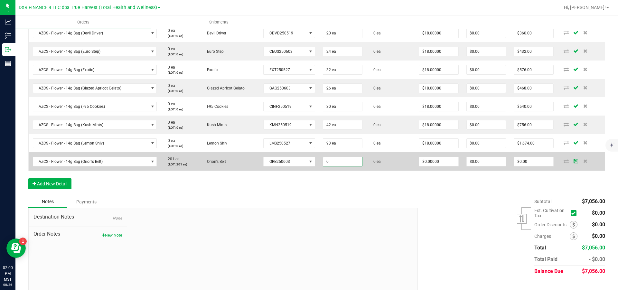
click at [350, 166] on input "0" at bounding box center [342, 161] width 39 height 9
type input "201 ea"
type input "0"
click at [429, 166] on input "0" at bounding box center [438, 161] width 39 height 9
type input "$18.00000"
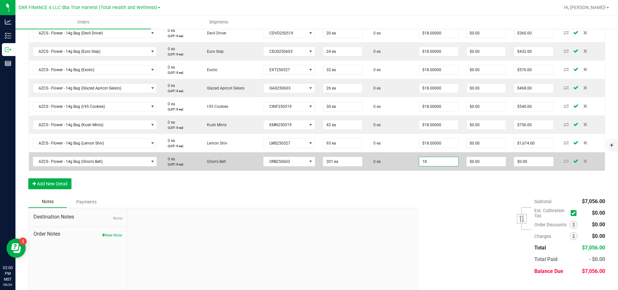
type input "0"
type input "$3,618.00"
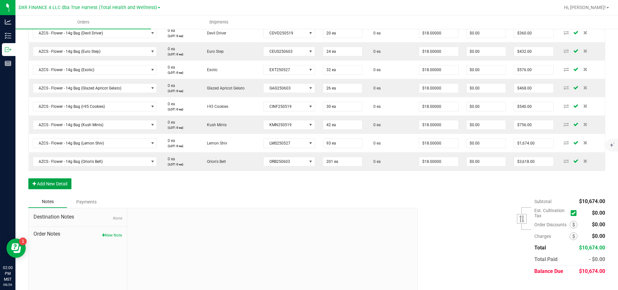
click at [46, 189] on button "Add New Detail" at bounding box center [49, 183] width 43 height 11
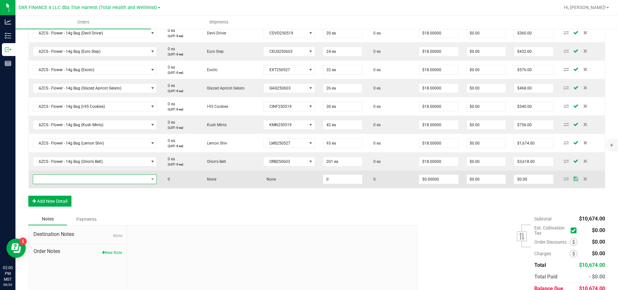
click at [53, 184] on span "NO DATA FOUND" at bounding box center [91, 179] width 116 height 9
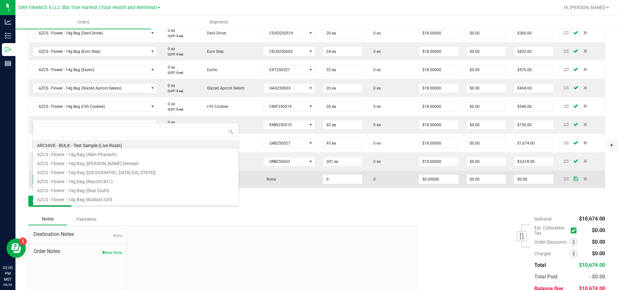
scroll to position [10, 126]
type input "AZCS - Flower - 14g Bag (sc"
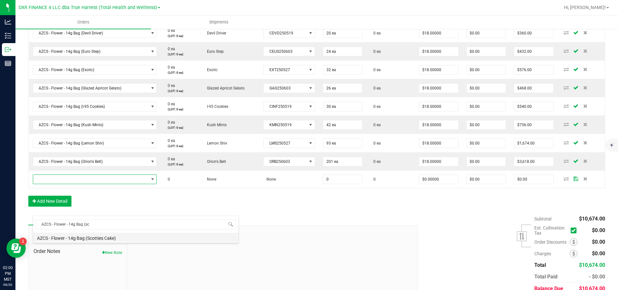
click at [100, 240] on li "AZCS - Flower - 14g Bag (Scotties Cake)" at bounding box center [136, 237] width 206 height 9
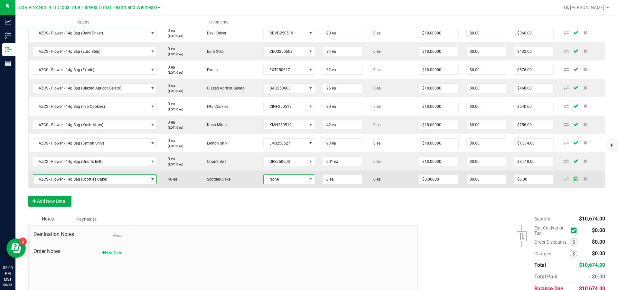
click at [292, 184] on span "None" at bounding box center [285, 179] width 43 height 9
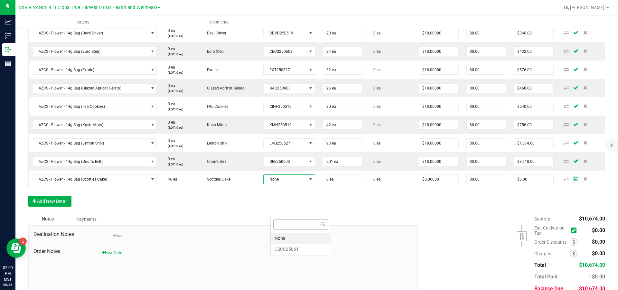
scroll to position [10, 50]
click at [293, 251] on li "CSCC250611" at bounding box center [301, 249] width 60 height 11
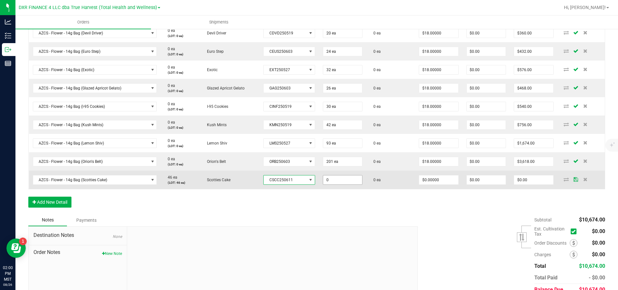
click at [353, 185] on input "0" at bounding box center [342, 180] width 39 height 9
type input "46 ea"
type input "0"
click at [439, 185] on input "0" at bounding box center [438, 180] width 39 height 9
type input "$18.00000"
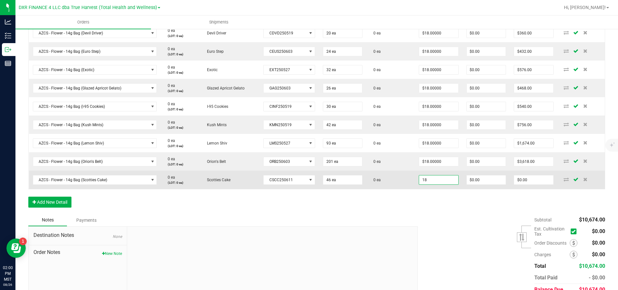
type input "0"
type input "$828.00"
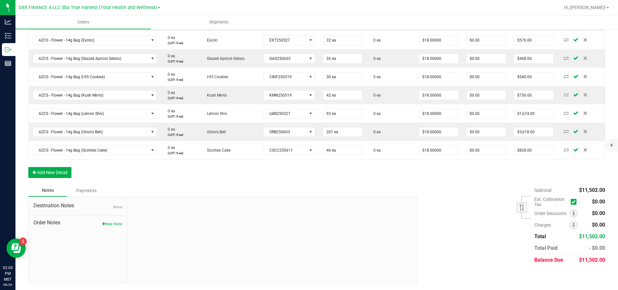
scroll to position [0, 0]
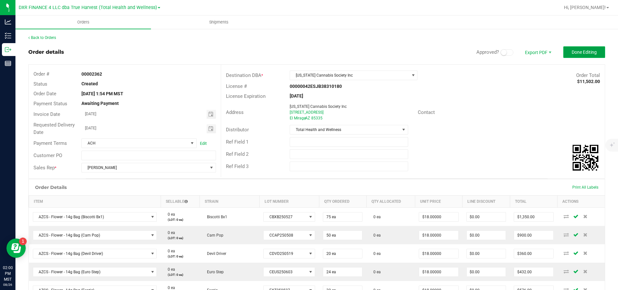
click at [572, 55] on span "Done Editing" at bounding box center [584, 52] width 25 height 5
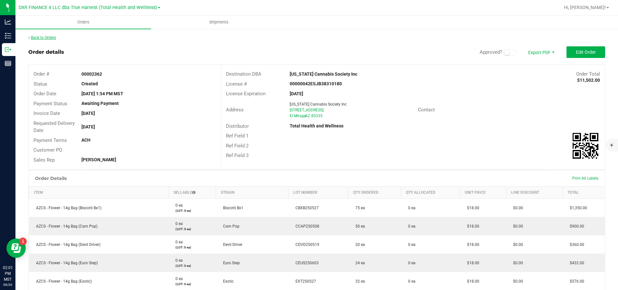
click at [54, 38] on link "Back to Orders" at bounding box center [42, 37] width 28 height 5
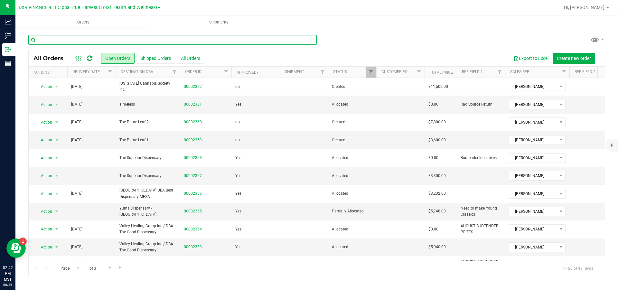
click at [90, 39] on input "text" at bounding box center [172, 40] width 289 height 10
type input "2356"
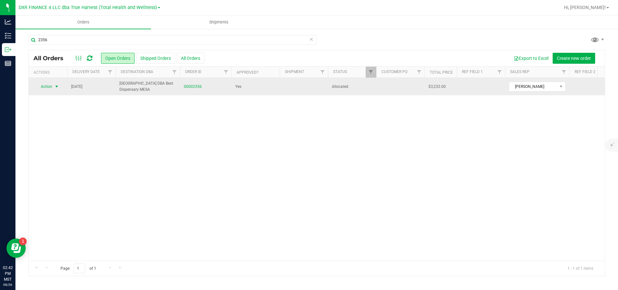
click at [58, 89] on span "select" at bounding box center [56, 86] width 5 height 5
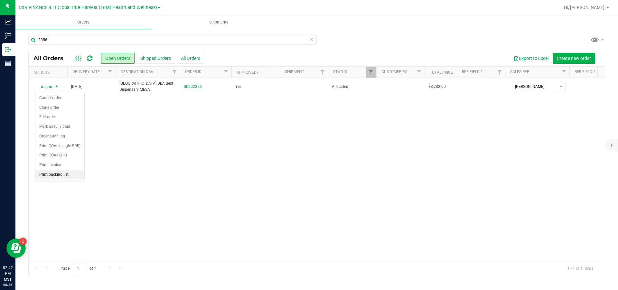
click at [64, 180] on li "Print packing list" at bounding box center [59, 175] width 49 height 10
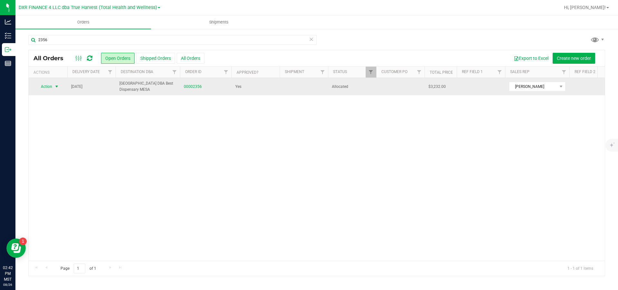
click at [58, 86] on span "select" at bounding box center [56, 86] width 5 height 5
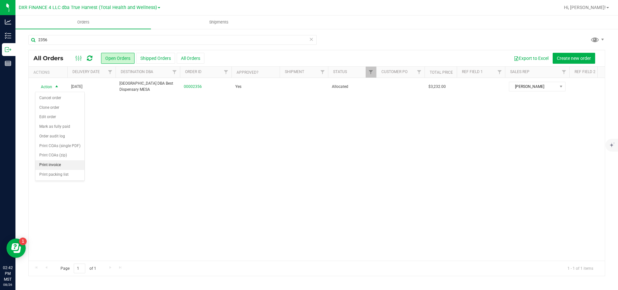
click at [65, 170] on li "Print invoice" at bounding box center [59, 165] width 49 height 10
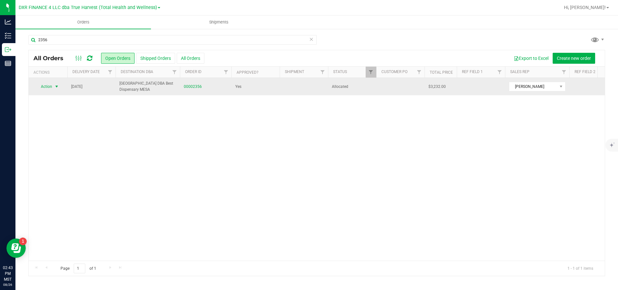
click at [59, 87] on span "select" at bounding box center [56, 86] width 5 height 5
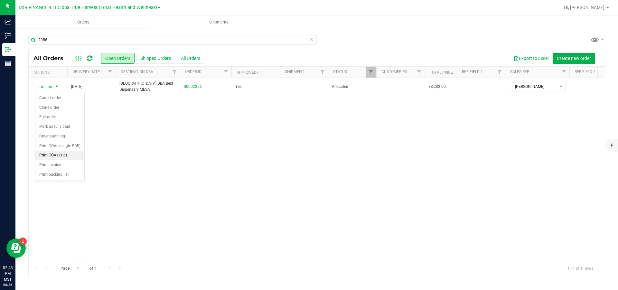
click at [59, 160] on li "Print COAs (zip)" at bounding box center [59, 156] width 49 height 10
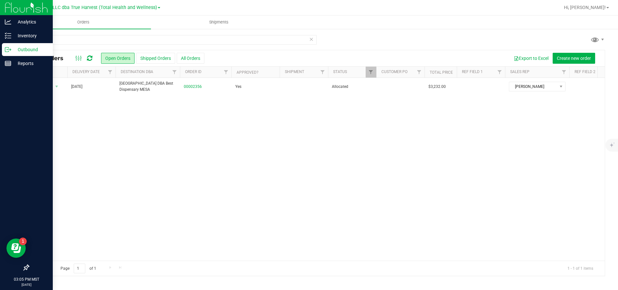
click at [21, 51] on p "Outbound" at bounding box center [30, 50] width 39 height 8
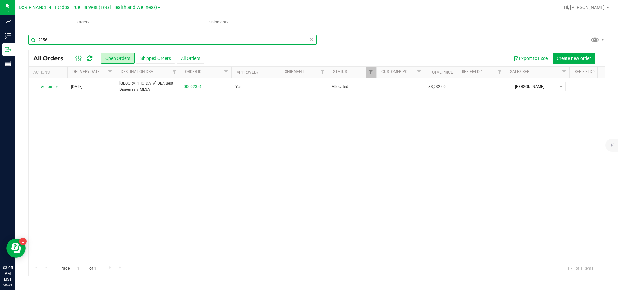
drag, startPoint x: 101, startPoint y: 38, endPoint x: -28, endPoint y: 127, distance: 155.9
click at [0, 127] on html "Analytics Inventory Outbound Reports 03:05 PM MST 08/26/2025 08/26 DXR FINANCE …" at bounding box center [309, 145] width 618 height 290
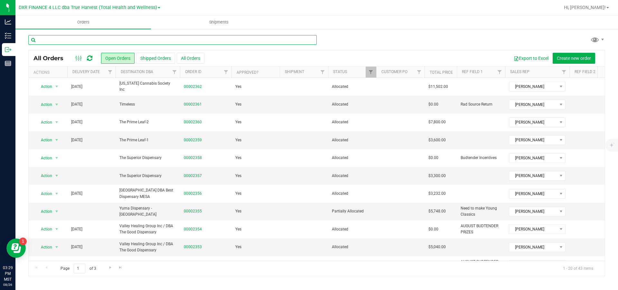
click at [56, 42] on input "text" at bounding box center [172, 40] width 289 height 10
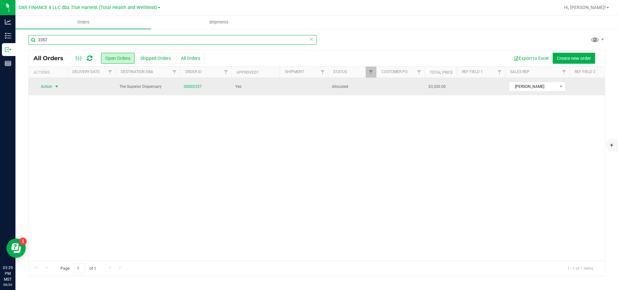
type input "2357"
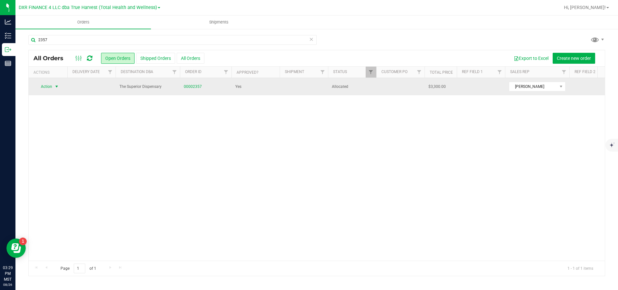
click at [58, 87] on span "select" at bounding box center [56, 86] width 5 height 5
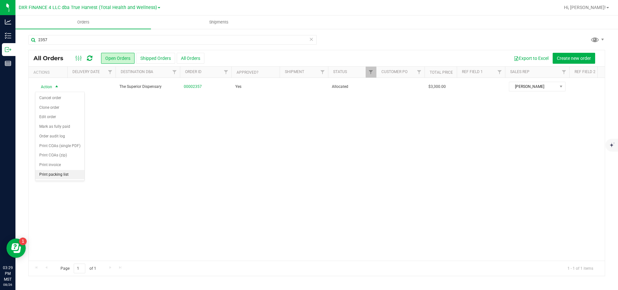
click at [56, 180] on li "Print packing list" at bounding box center [59, 175] width 49 height 10
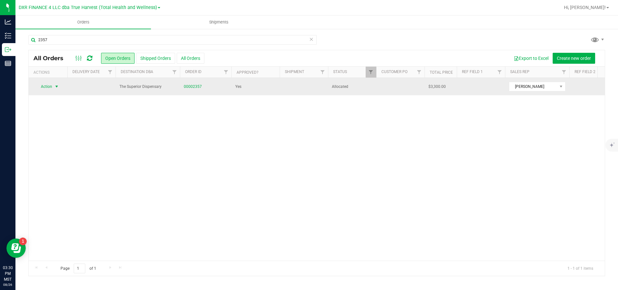
click at [58, 88] on span "select" at bounding box center [56, 86] width 5 height 5
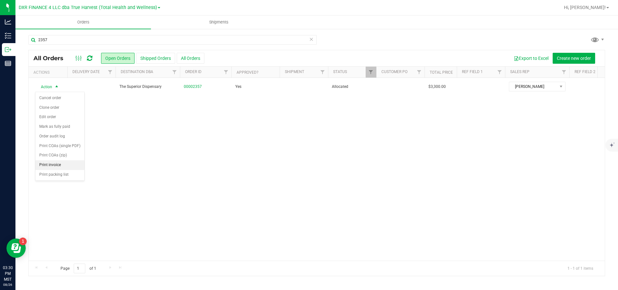
click at [56, 170] on li "Print invoice" at bounding box center [59, 165] width 49 height 10
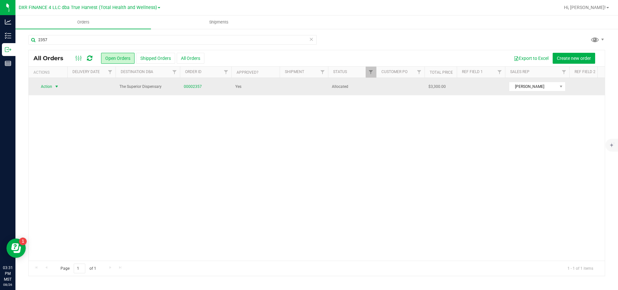
click at [59, 88] on span "select" at bounding box center [56, 86] width 5 height 5
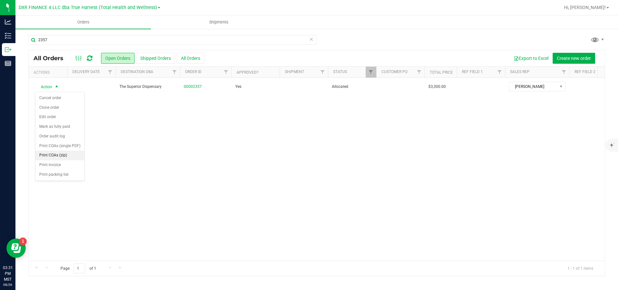
click at [55, 160] on li "Print COAs (zip)" at bounding box center [59, 156] width 49 height 10
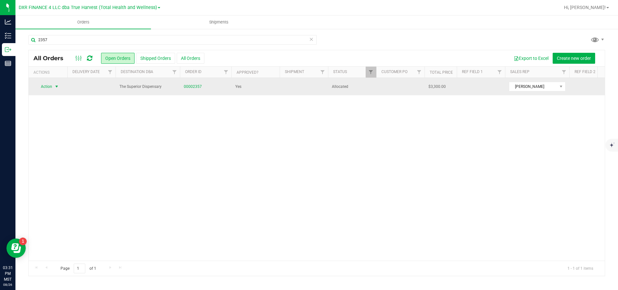
click at [56, 86] on span "select" at bounding box center [56, 86] width 5 height 5
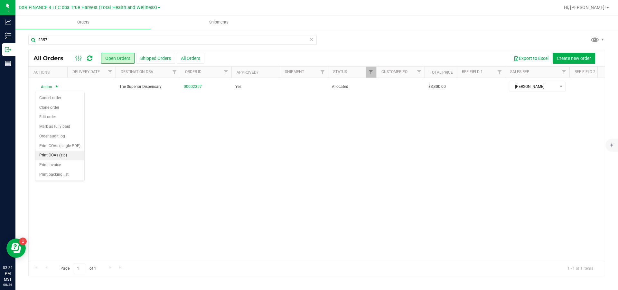
click at [58, 160] on li "Print COAs (zip)" at bounding box center [59, 156] width 49 height 10
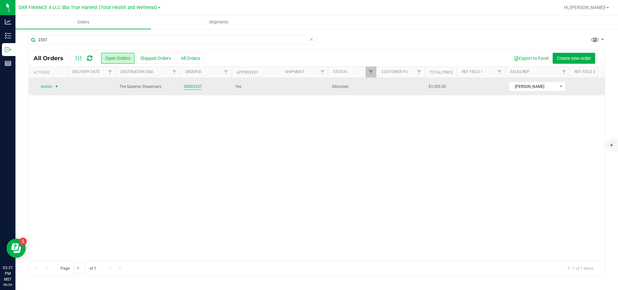
click at [197, 86] on link "00002357" at bounding box center [193, 87] width 18 height 6
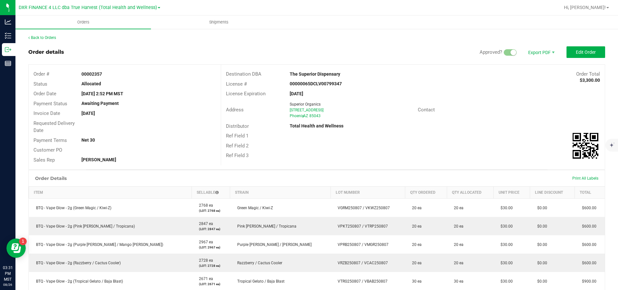
drag, startPoint x: 110, startPoint y: 74, endPoint x: 76, endPoint y: 79, distance: 33.8
click at [76, 79] on div "Order # 00002357" at bounding box center [125, 74] width 192 height 10
copy strong "00002357"
click at [34, 38] on link "Back to Orders" at bounding box center [42, 37] width 28 height 5
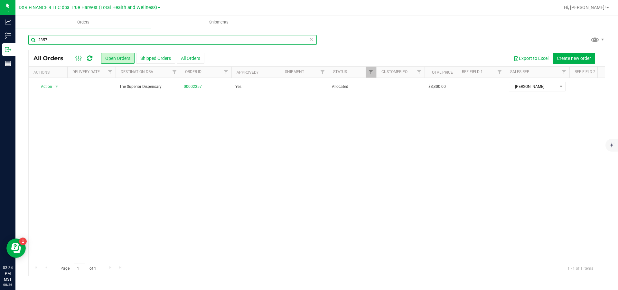
drag, startPoint x: 65, startPoint y: 40, endPoint x: 0, endPoint y: 125, distance: 107.3
click at [0, 125] on html "Analytics Inventory Outbound Reports 03:34 PM MST 08/26/2025 08/26 DXR FINANCE …" at bounding box center [309, 145] width 618 height 290
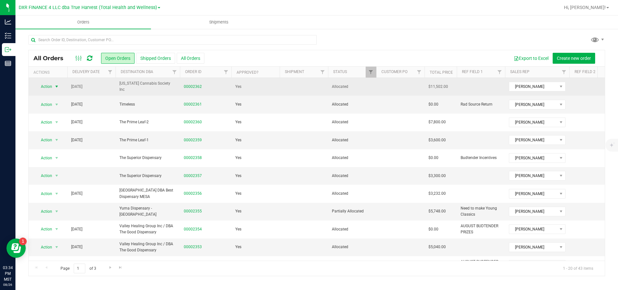
click at [57, 88] on span "select" at bounding box center [56, 86] width 5 height 5
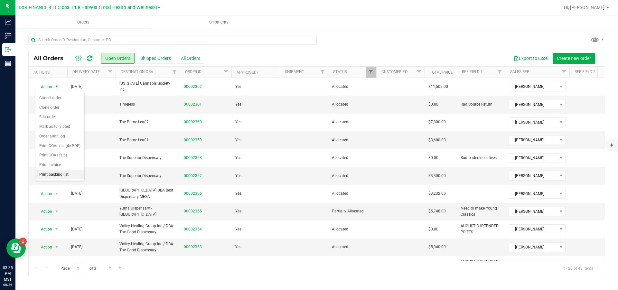
click at [74, 180] on li "Print packing list" at bounding box center [59, 175] width 49 height 10
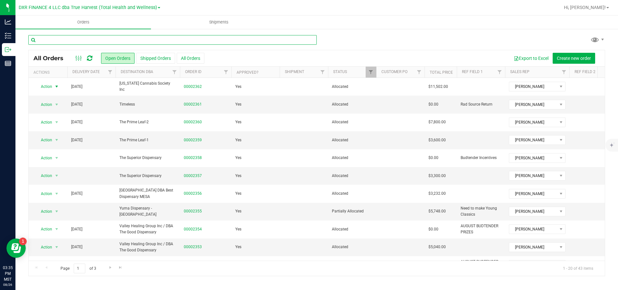
click at [76, 38] on input "text" at bounding box center [172, 40] width 289 height 10
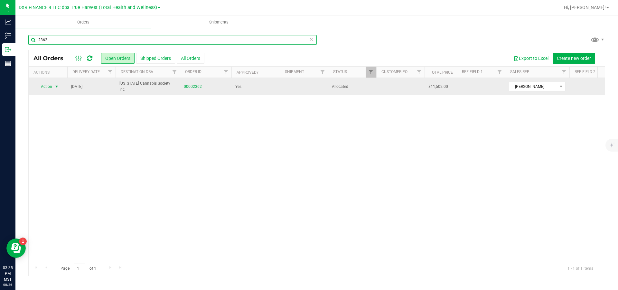
type input "2362"
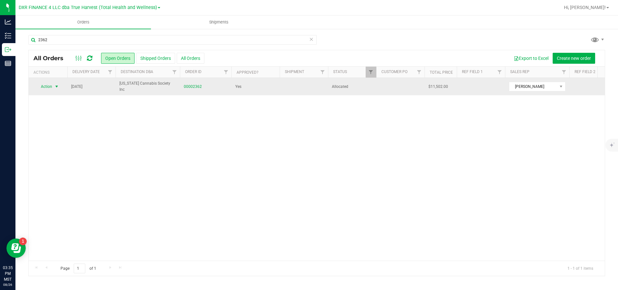
click at [53, 88] on span "select" at bounding box center [57, 86] width 8 height 9
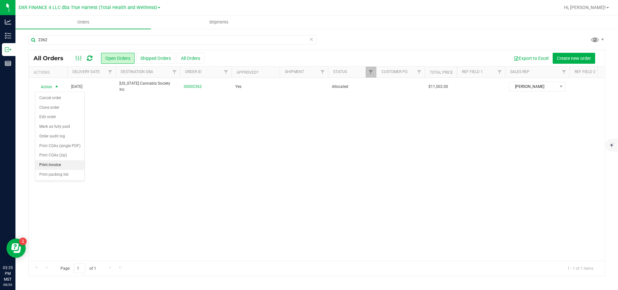
click at [60, 170] on li "Print invoice" at bounding box center [59, 165] width 49 height 10
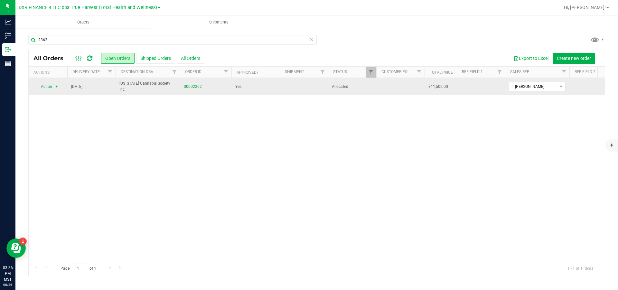
click at [58, 86] on span "select" at bounding box center [56, 86] width 5 height 5
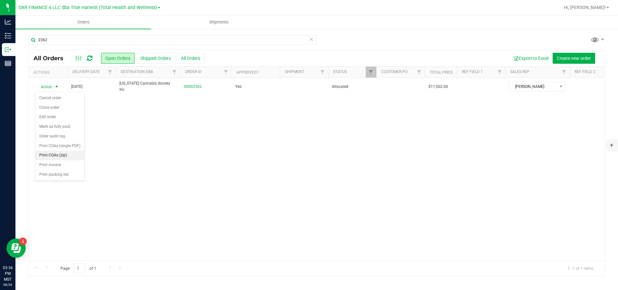
click at [62, 160] on li "Print COAs (zip)" at bounding box center [59, 156] width 49 height 10
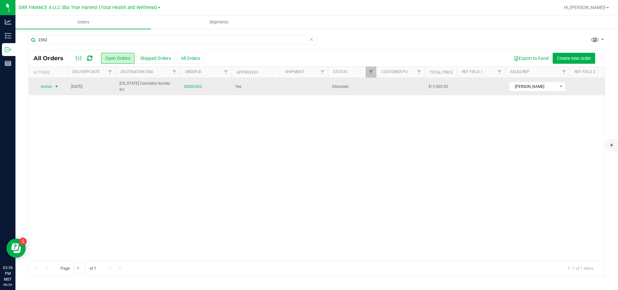
click at [56, 88] on span "select" at bounding box center [56, 86] width 5 height 5
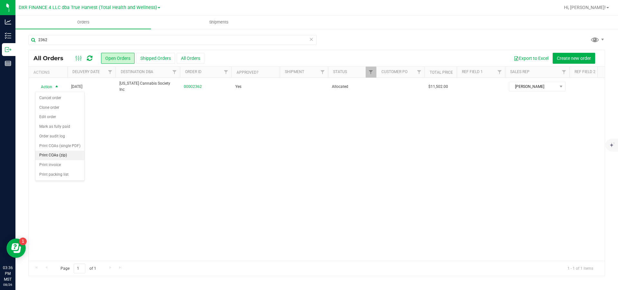
click at [62, 160] on li "Print COAs (zip)" at bounding box center [59, 156] width 49 height 10
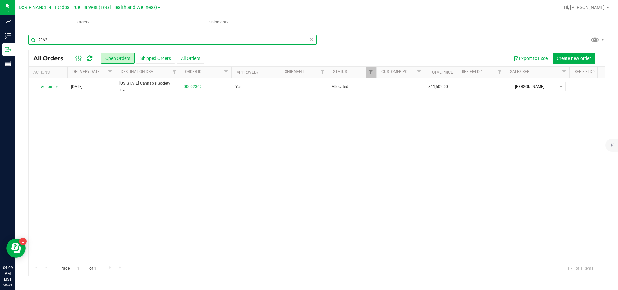
drag, startPoint x: 58, startPoint y: 39, endPoint x: 20, endPoint y: 34, distance: 38.0
click at [22, 35] on div "2362 All Orders Open Orders Shipped Orders All Orders Export to Excel Create ne…" at bounding box center [316, 155] width 603 height 254
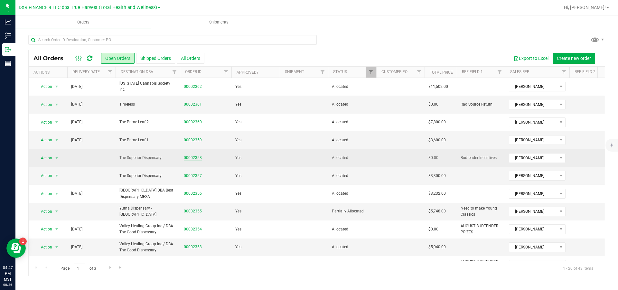
click at [195, 157] on link "00002358" at bounding box center [193, 158] width 18 height 6
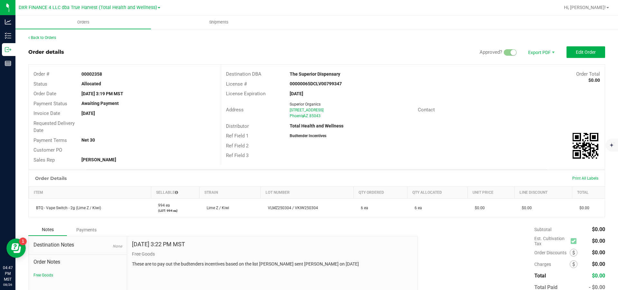
drag, startPoint x: 108, startPoint y: 75, endPoint x: 92, endPoint y: 77, distance: 15.9
click at [92, 77] on div "00002358" at bounding box center [149, 74] width 144 height 7
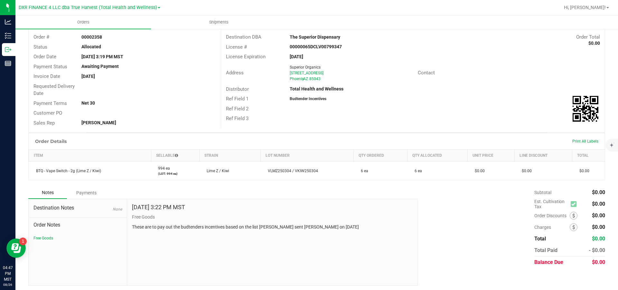
scroll to position [43, 0]
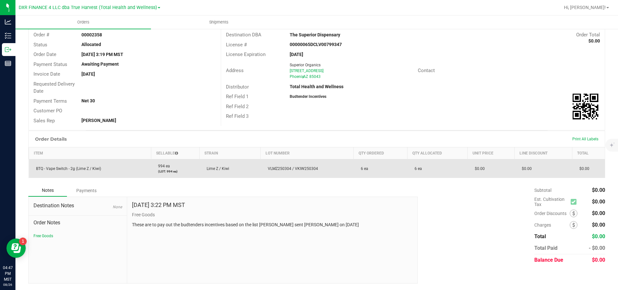
click at [120, 166] on td "BTQ - Vape Switch - 2g (Lime Z / Kiwi)" at bounding box center [90, 168] width 122 height 19
drag, startPoint x: 120, startPoint y: 167, endPoint x: 33, endPoint y: 170, distance: 87.4
click at [33, 170] on td "BTQ - Vape Switch - 2g (Lime Z / Kiwi)" at bounding box center [90, 168] width 122 height 19
copy span "BTQ - Vape Switch - 2g (Lime Z / Kiwi)"
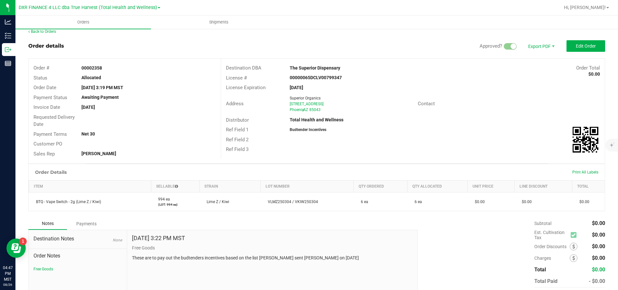
scroll to position [0, 0]
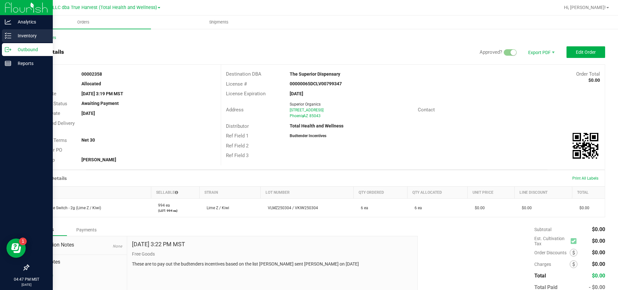
click at [7, 35] on icon at bounding box center [8, 36] width 6 height 6
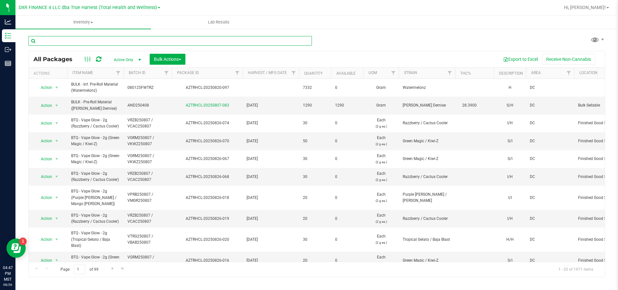
click at [91, 40] on input "text" at bounding box center [170, 41] width 284 height 10
paste input "BTQ - Vape Switch - 2g (Lime Z / Kiwi)"
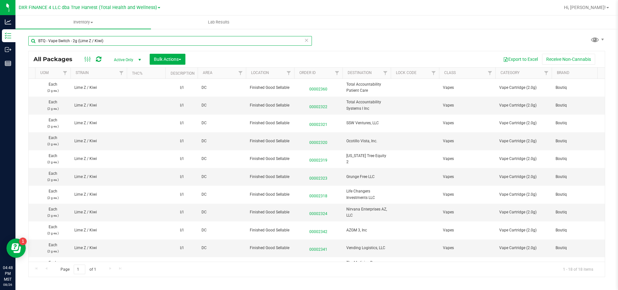
scroll to position [0, 353]
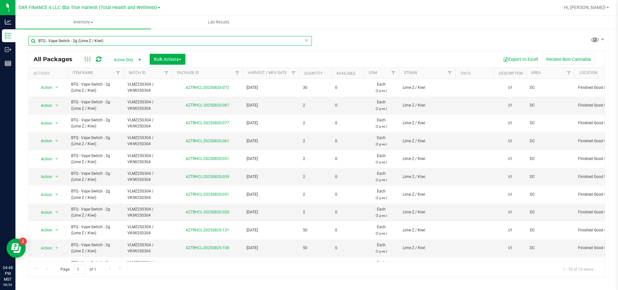
drag, startPoint x: 151, startPoint y: 261, endPoint x: 5, endPoint y: 13, distance: 287.2
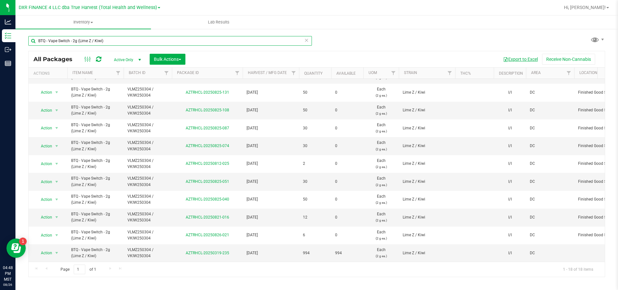
type input "BTQ - Vape Switch - 2g (Lime Z / Kiwi)"
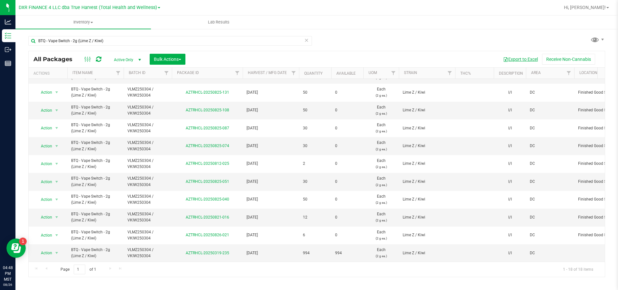
click at [527, 61] on button "Export to Excel" at bounding box center [520, 59] width 43 height 11
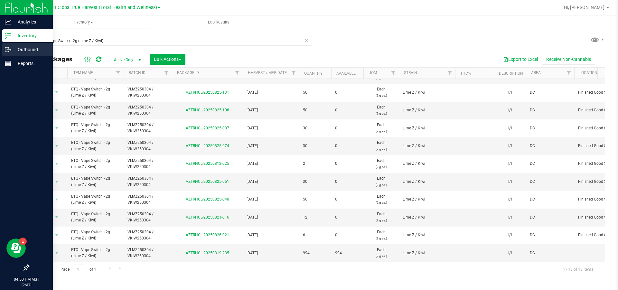
click at [16, 48] on p "Outbound" at bounding box center [30, 50] width 39 height 8
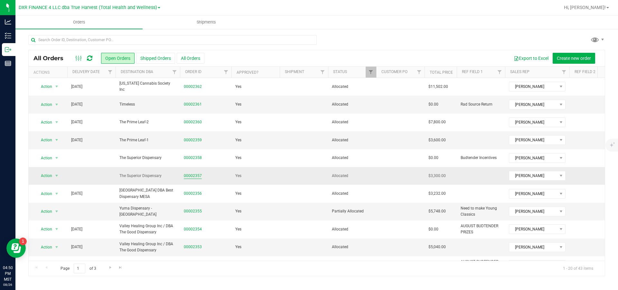
click at [196, 177] on link "00002357" at bounding box center [193, 176] width 18 height 6
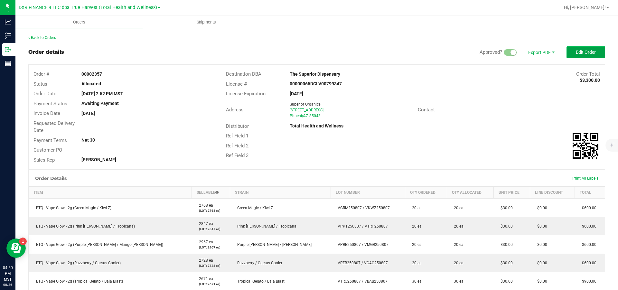
click at [583, 52] on span "Edit Order" at bounding box center [586, 52] width 20 height 5
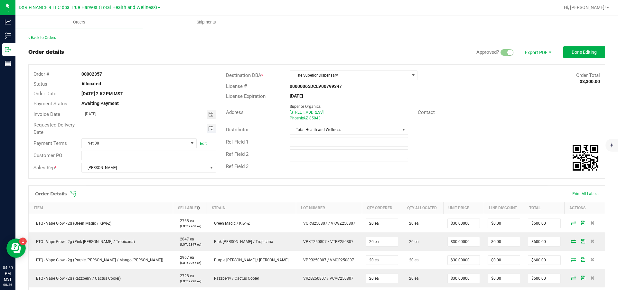
click at [210, 129] on span "Toggle calendar" at bounding box center [210, 128] width 5 height 5
click at [158, 206] on span "29" at bounding box center [157, 203] width 9 height 10
type input "08/29/2025"
click at [577, 53] on span "Done Editing" at bounding box center [584, 52] width 25 height 5
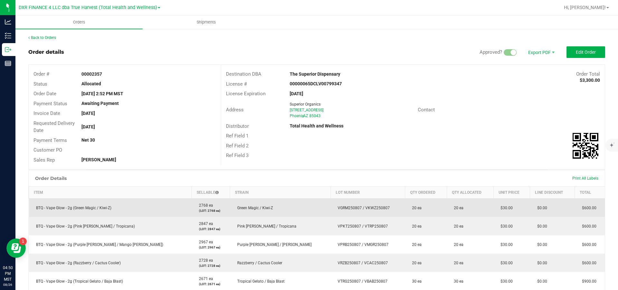
drag, startPoint x: 146, startPoint y: 210, endPoint x: 40, endPoint y: 212, distance: 106.0
click at [37, 214] on td "BTQ - Vape Glow - 2g (Green Magic / Kiwi-Z)" at bounding box center [110, 208] width 163 height 19
copy span "BTQ - Vape Glow - 2g (Green Magic / Kiwi-Z)"
click at [73, 210] on span "BTQ - Vape Glow - 2g (Green Magic / Kiwi-Z)" at bounding box center [72, 208] width 79 height 5
drag, startPoint x: 78, startPoint y: 211, endPoint x: 35, endPoint y: 213, distance: 42.9
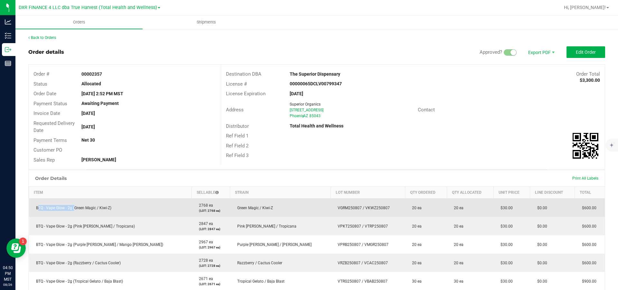
click at [35, 210] on span "BTQ - Vape Glow - 2g (Green Magic / Kiwi-Z)" at bounding box center [72, 208] width 79 height 5
copy span "BTQ - Vape Glow - 2g"
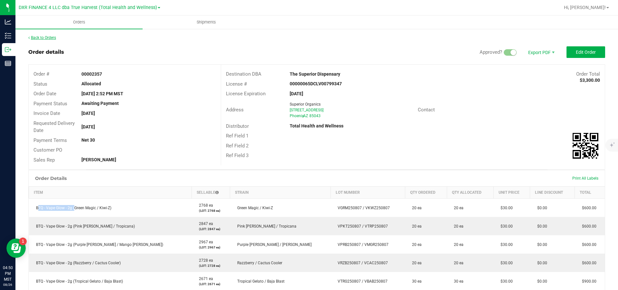
click at [42, 37] on link "Back to Orders" at bounding box center [42, 37] width 28 height 5
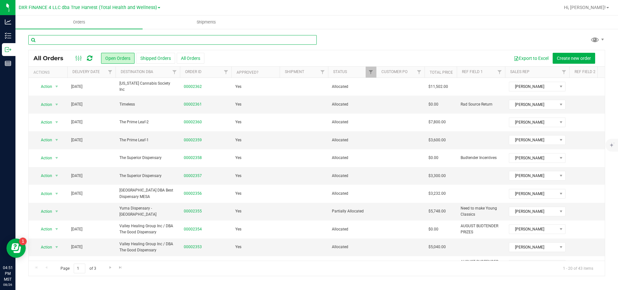
click at [83, 42] on input "text" at bounding box center [172, 40] width 289 height 10
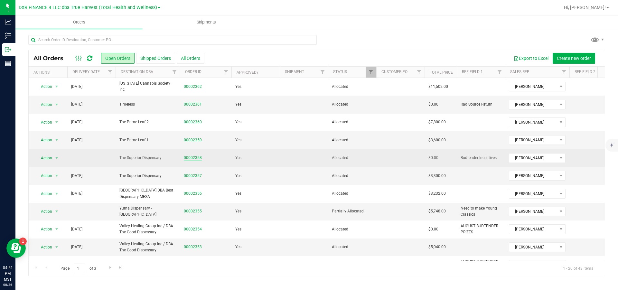
click at [190, 157] on link "00002358" at bounding box center [193, 158] width 18 height 6
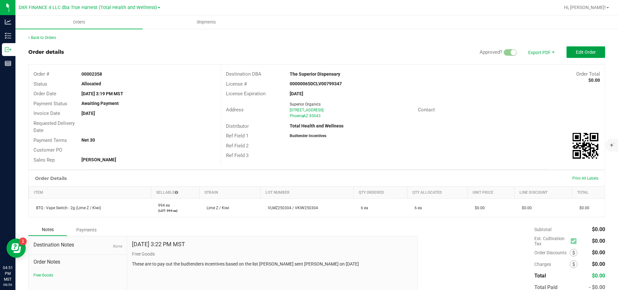
click at [586, 53] on span "Edit Order" at bounding box center [586, 52] width 20 height 5
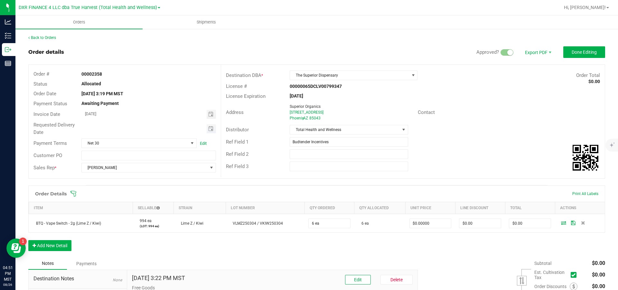
click at [212, 133] on span "Toggle calendar" at bounding box center [211, 128] width 9 height 9
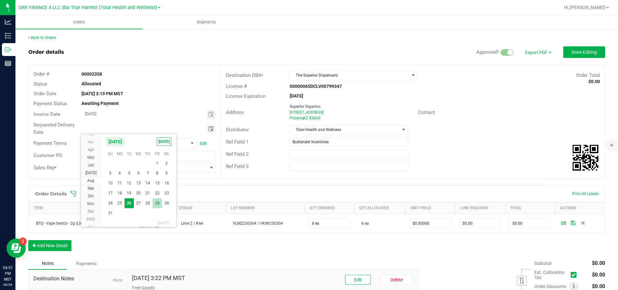
click at [157, 207] on span "29" at bounding box center [157, 203] width 9 height 10
type input "08/29/2025"
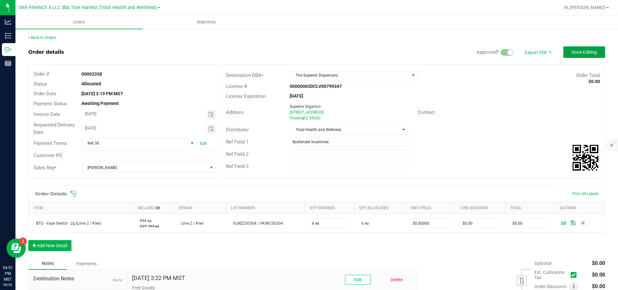
click at [582, 54] on span "Done Editing" at bounding box center [584, 52] width 25 height 5
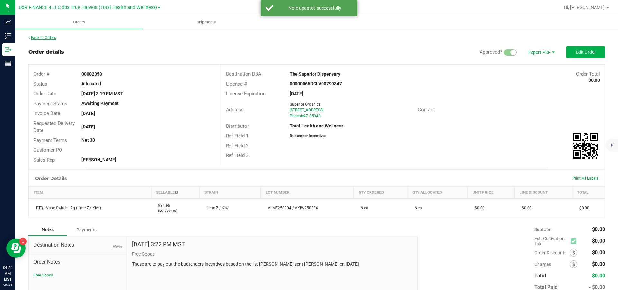
click at [56, 38] on link "Back to Orders" at bounding box center [42, 37] width 28 height 5
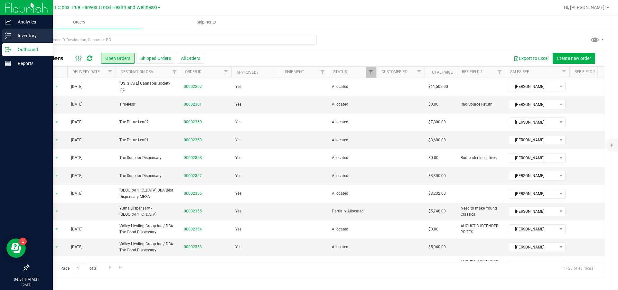
click at [8, 32] on div "Inventory" at bounding box center [27, 35] width 51 height 13
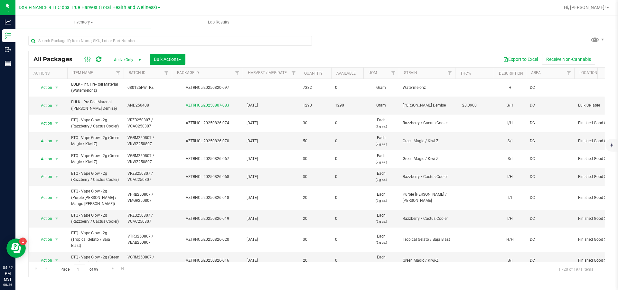
drag, startPoint x: 57, startPoint y: 41, endPoint x: 155, endPoint y: 34, distance: 97.8
click at [153, 36] on div at bounding box center [172, 40] width 289 height 21
click at [154, 42] on input "text" at bounding box center [170, 41] width 284 height 10
paste input "BTQ - Vape Glow - 2g"
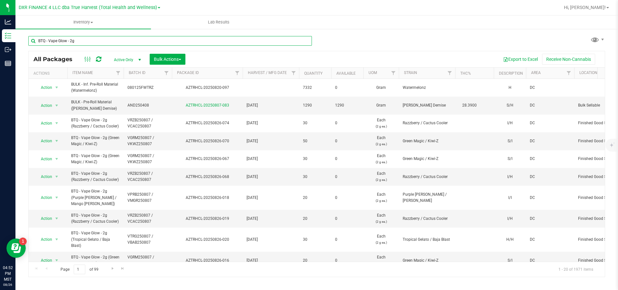
type input "BTQ - Vape Glow - 2g"
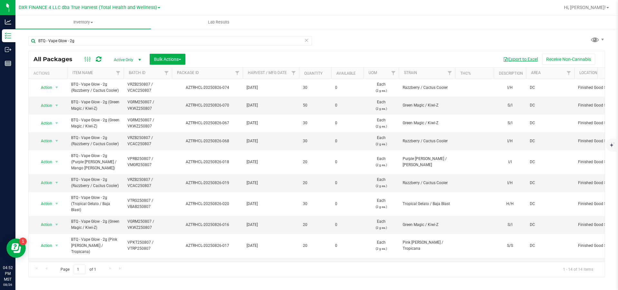
click at [517, 61] on button "Export to Excel" at bounding box center [520, 59] width 43 height 11
click at [517, 60] on button "Export to Excel" at bounding box center [520, 59] width 43 height 11
click at [450, 31] on div "BTQ - Vape Glow - 2g All Packages Active Only Active Only Lab Samples Locked Al…" at bounding box center [316, 153] width 577 height 247
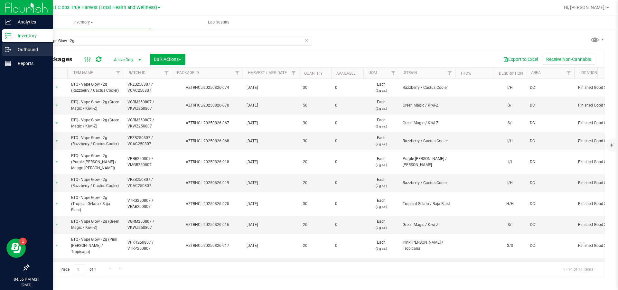
click at [30, 48] on p "Outbound" at bounding box center [30, 50] width 39 height 8
